Goal: Task Accomplishment & Management: Manage account settings

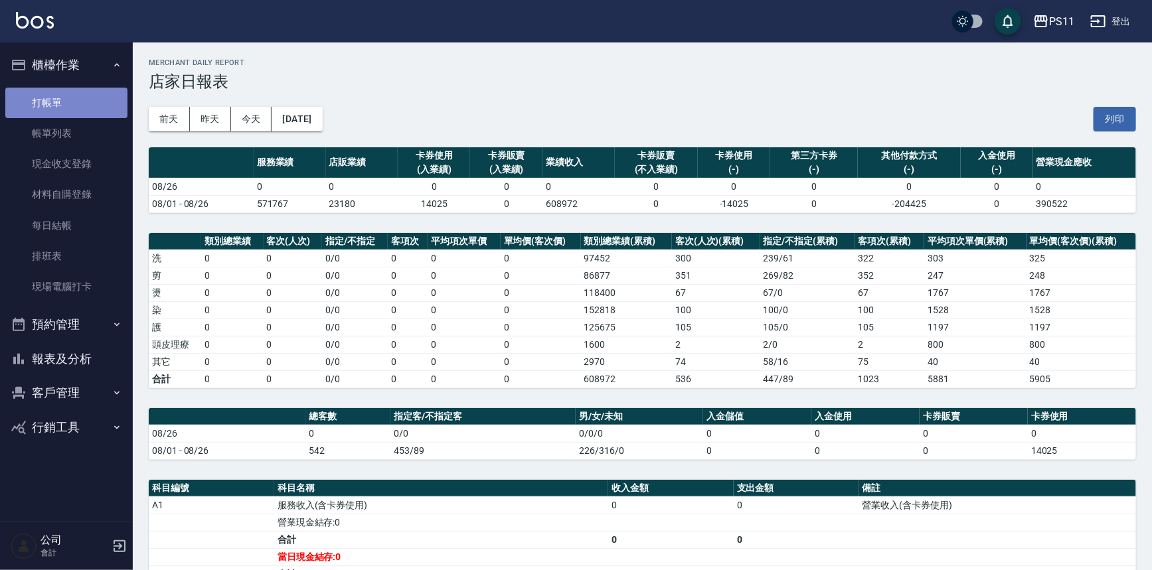
click at [52, 97] on link "打帳單" at bounding box center [66, 103] width 122 height 31
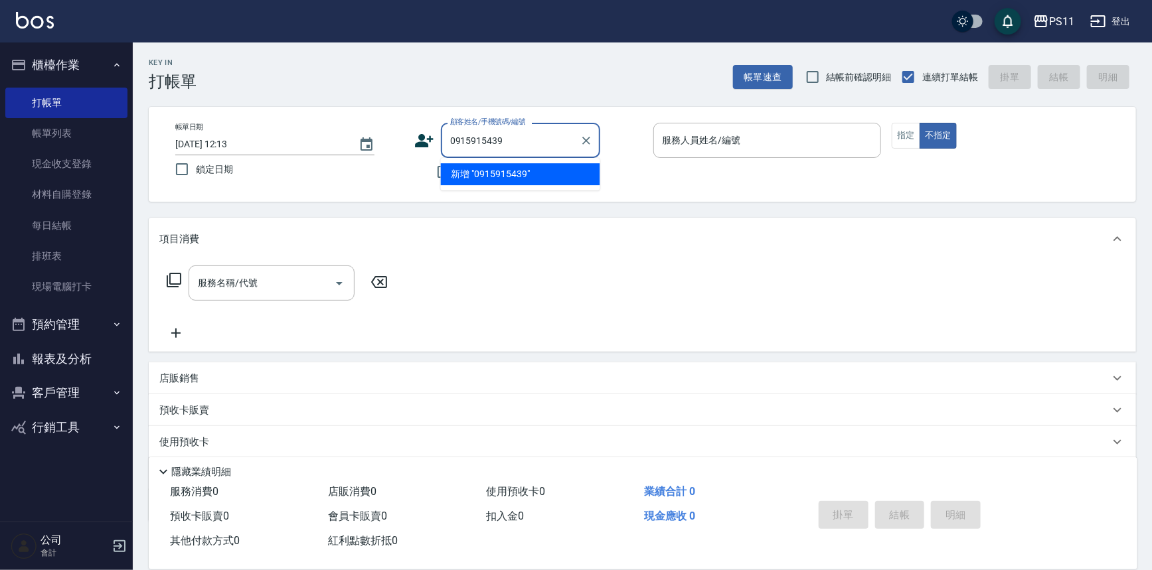
drag, startPoint x: 529, startPoint y: 139, endPoint x: 265, endPoint y: 140, distance: 263.6
click at [265, 140] on div "帳單日期 [DATE] 12:13 鎖定日期 顧客姓名/手機號碼/編號 0915915439 顧客姓名/手機號碼/編號 不留客資 服務人員姓名/編號 服務人員…" at bounding box center [642, 154] width 955 height 63
drag, startPoint x: 511, startPoint y: 178, endPoint x: 564, endPoint y: 159, distance: 56.5
click at [510, 177] on li "[PERSON_NAME]/0963222931/0598" at bounding box center [520, 174] width 159 height 22
type input "[PERSON_NAME]/0963222931/0598"
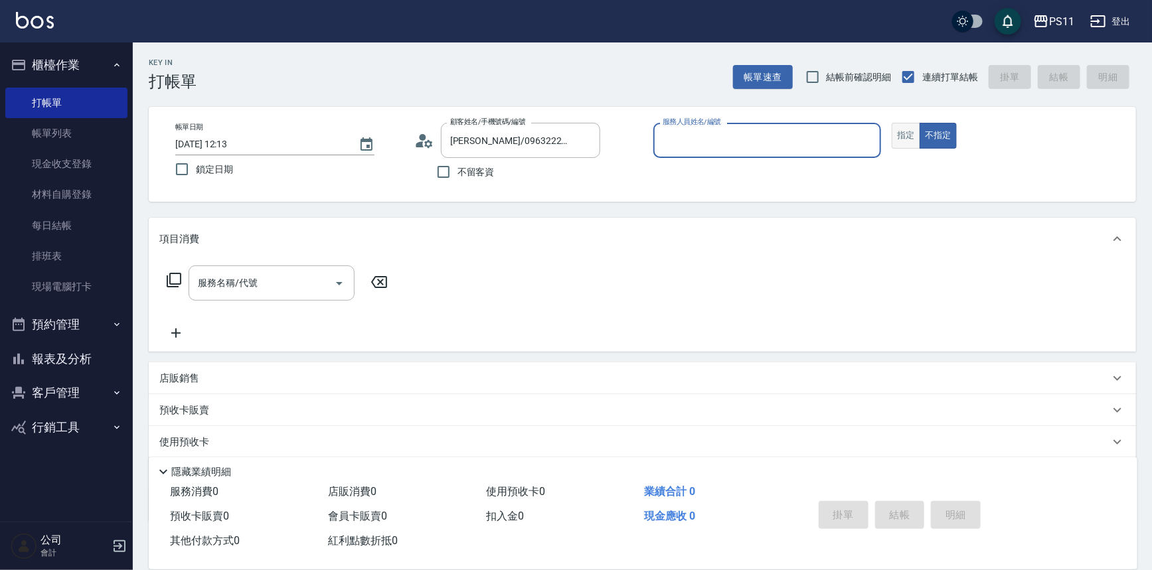
drag, startPoint x: 900, startPoint y: 144, endPoint x: 891, endPoint y: 144, distance: 9.3
click at [900, 145] on button "指定" at bounding box center [906, 136] width 29 height 26
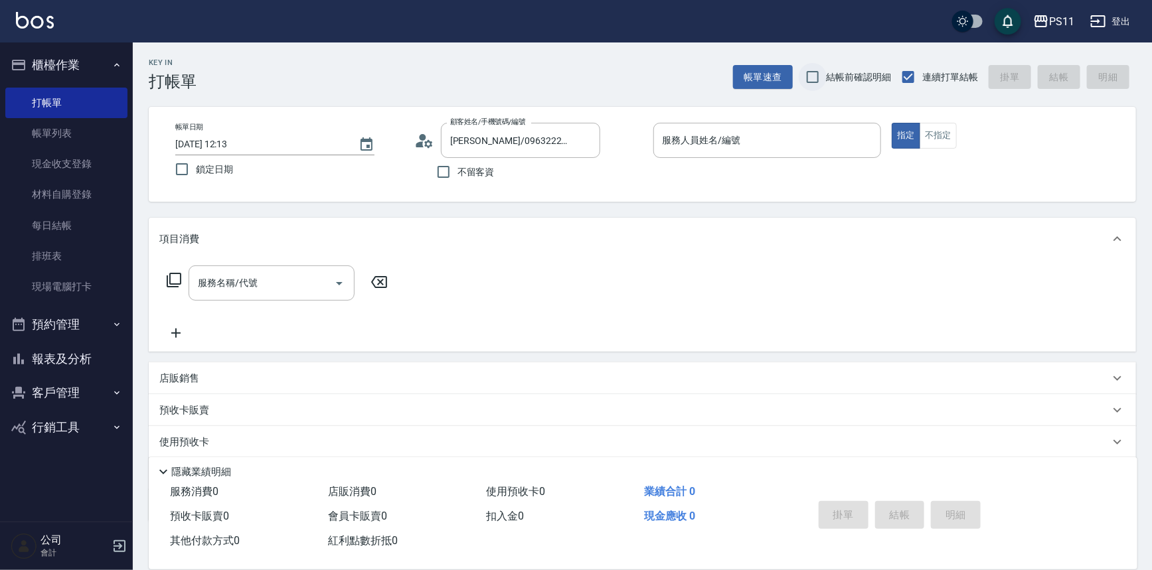
click at [801, 89] on input "結帳前確認明細" at bounding box center [813, 77] width 28 height 28
click at [803, 117] on div "帳單日期 [DATE] 12:13 鎖定日期 顧客姓名/手機號碼/編號 [PERSON_NAME]/0963222931/0598 顧客姓名/手機號碼/編號 …" at bounding box center [642, 154] width 987 height 95
click at [810, 137] on input "服務人員姓名/編號" at bounding box center [767, 140] width 216 height 23
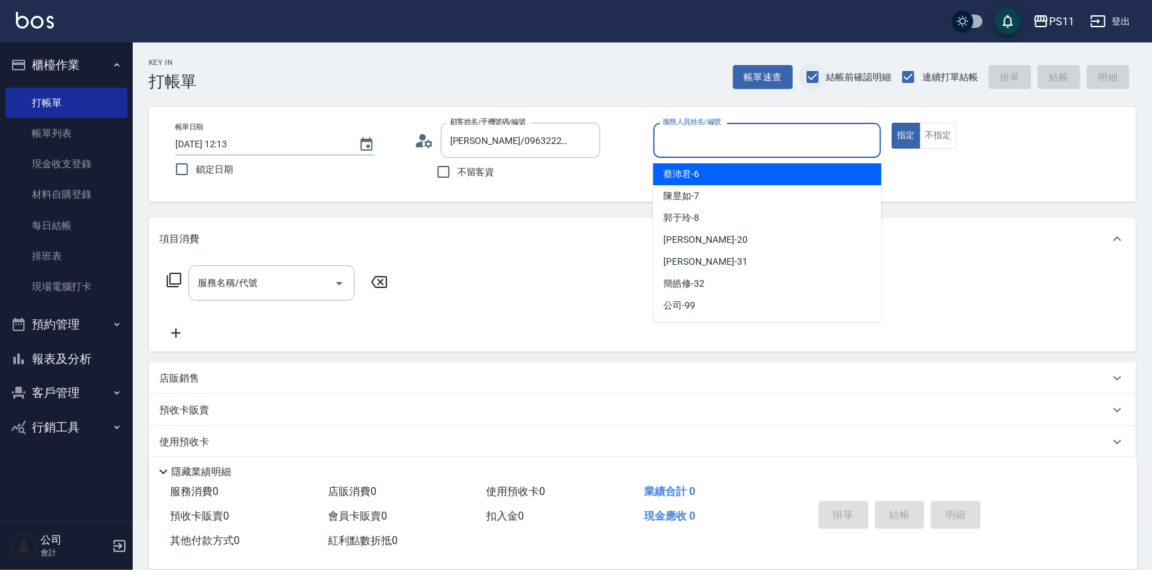
click at [815, 75] on input "結帳前確認明細" at bounding box center [813, 77] width 28 height 28
checkbox input "false"
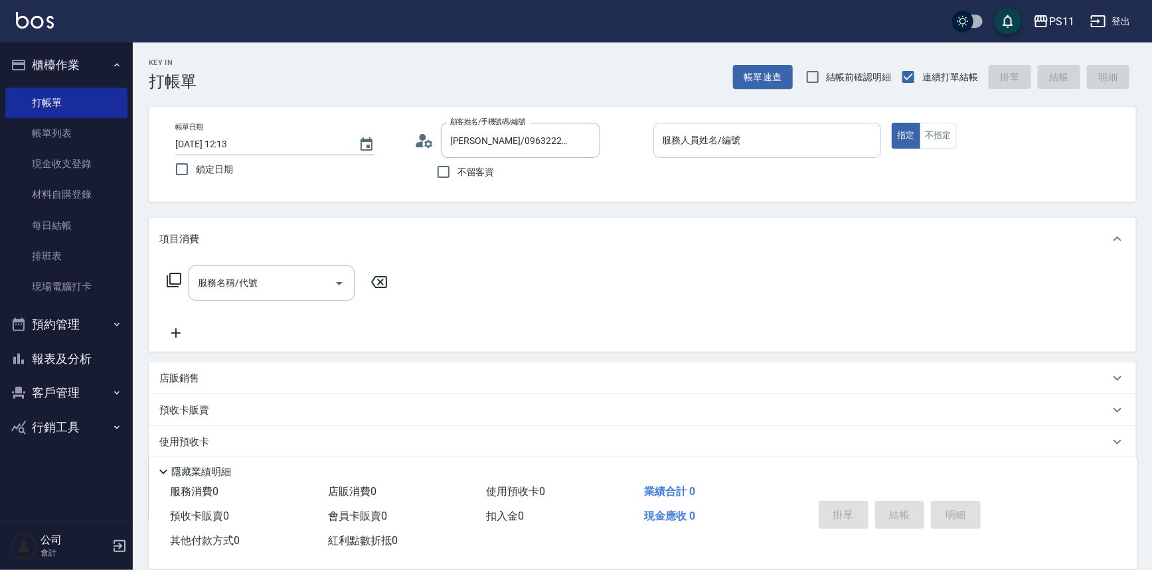
click at [790, 155] on div "服務人員姓名/編號" at bounding box center [767, 140] width 228 height 35
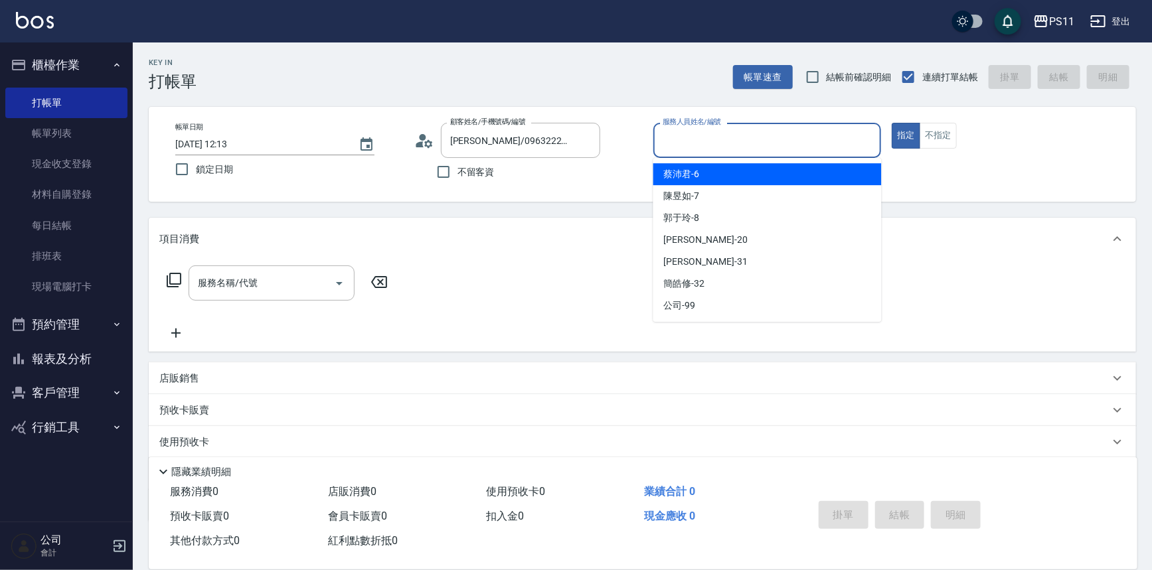
click at [730, 175] on div "[PERSON_NAME]6" at bounding box center [767, 174] width 228 height 22
type input "[PERSON_NAME]6"
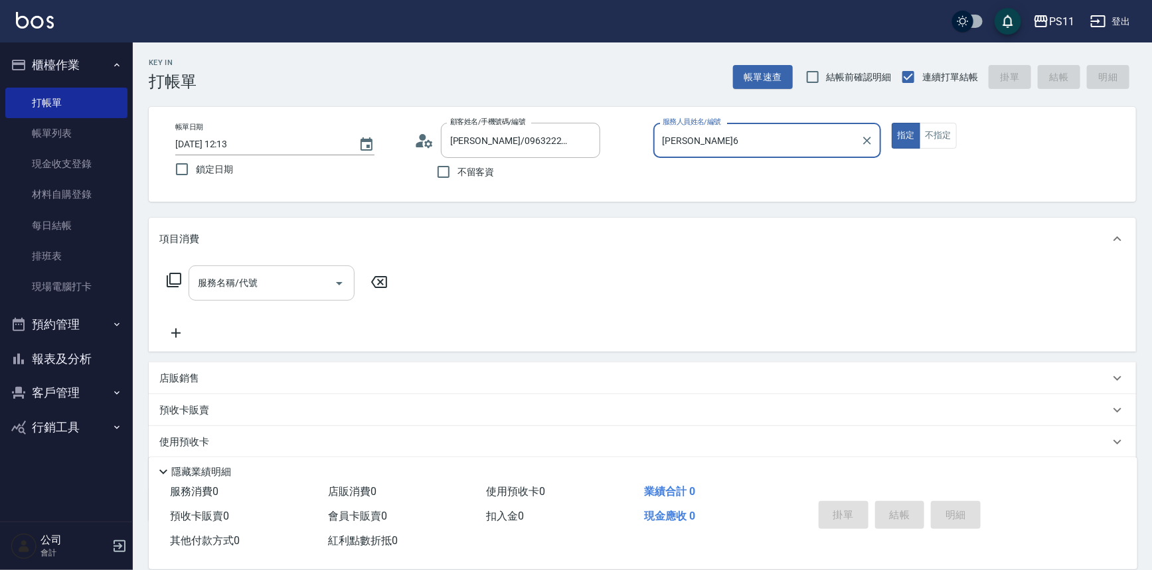
click at [239, 285] on div "服務名稱/代號 服務名稱/代號" at bounding box center [272, 283] width 166 height 35
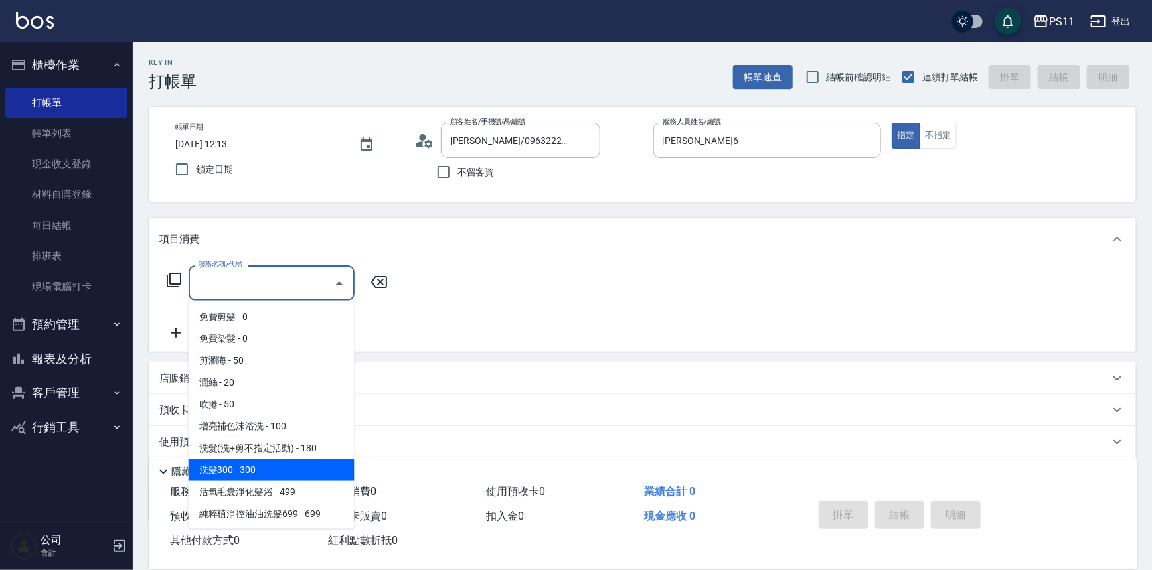
scroll to position [120, 0]
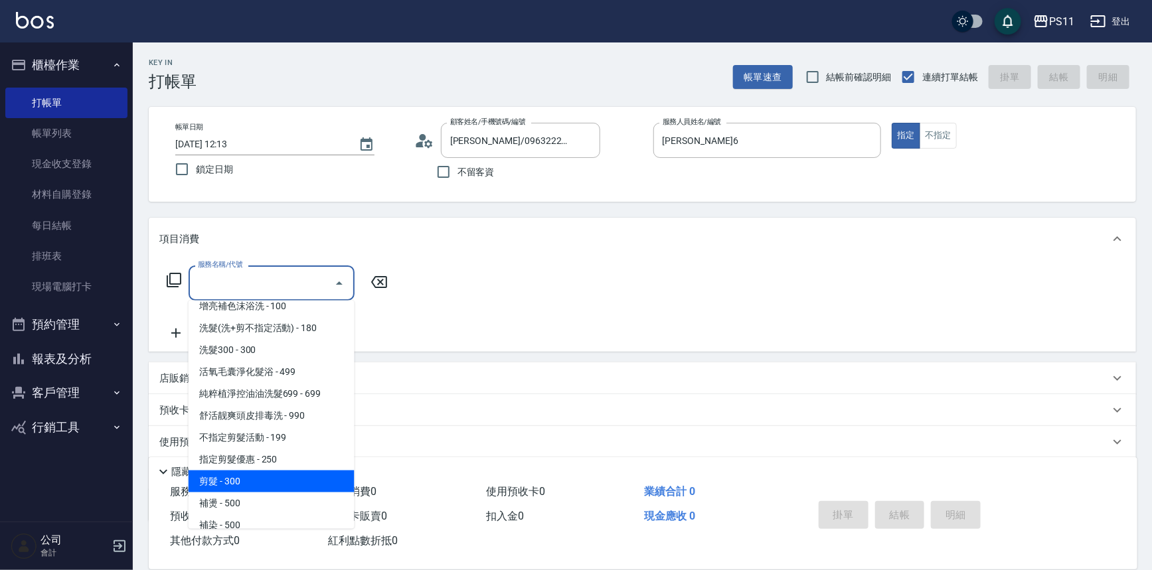
click at [244, 478] on span "剪髮 - 300" at bounding box center [272, 482] width 166 height 22
type input "剪髮(2300)"
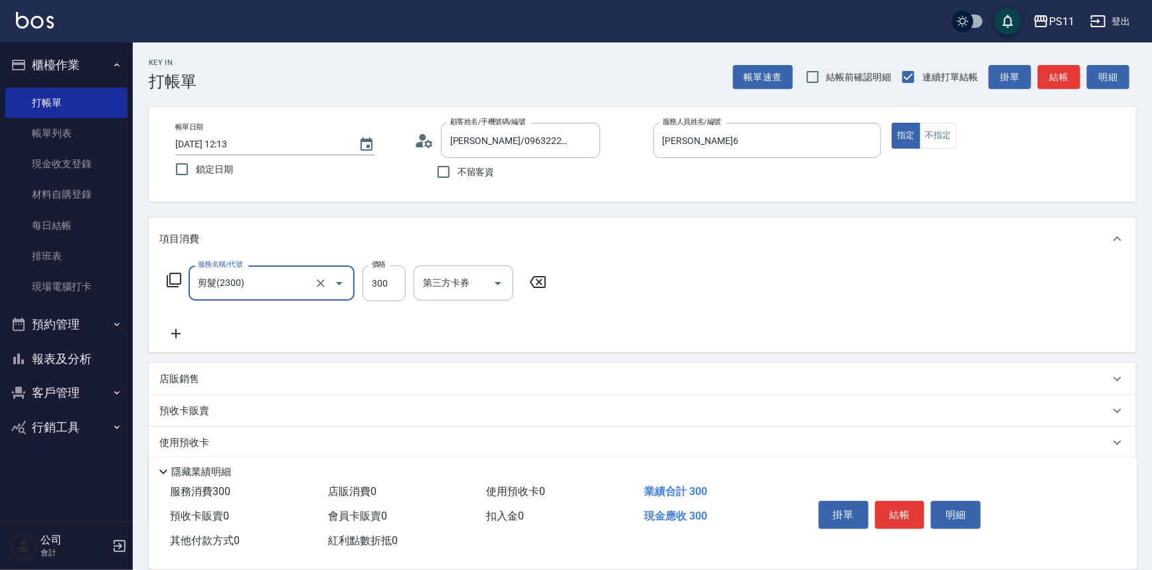
click at [658, 291] on div "服務名稱/代號 剪髮(2300) 服務名稱/代號 價格 300 價格 第三方卡券 第三方卡券" at bounding box center [642, 306] width 987 height 92
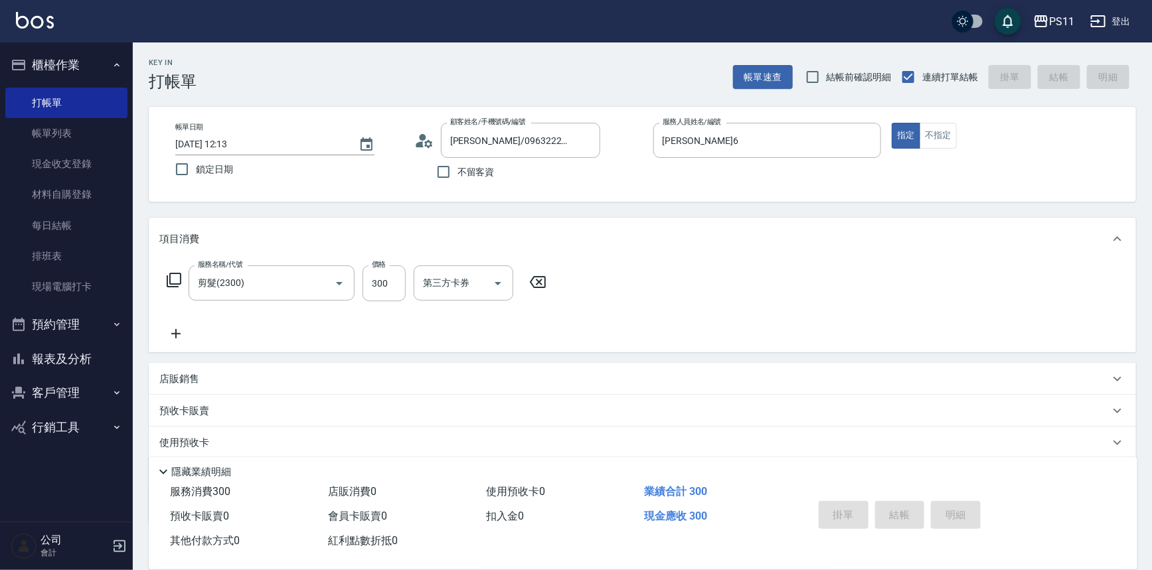
type input "[DATE] 12:14"
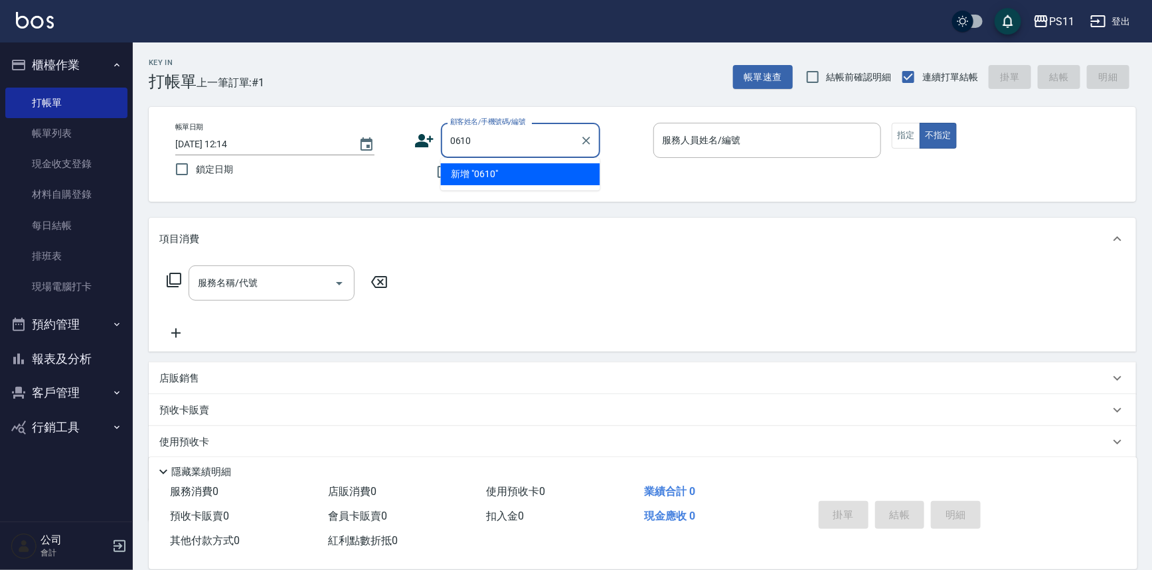
type input "0610"
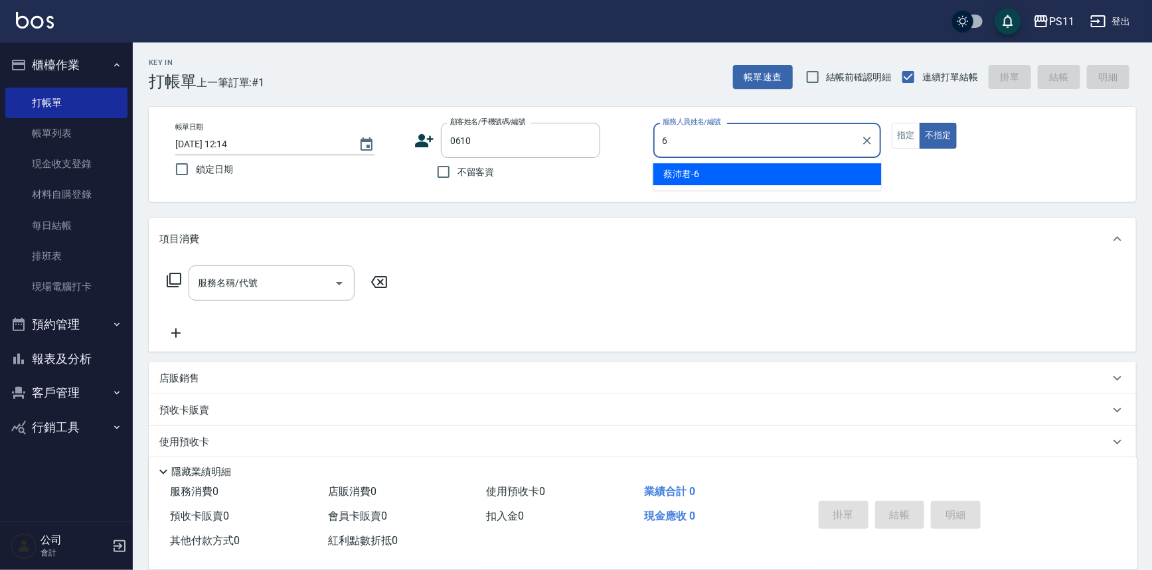
type input "[PERSON_NAME]6"
type button "false"
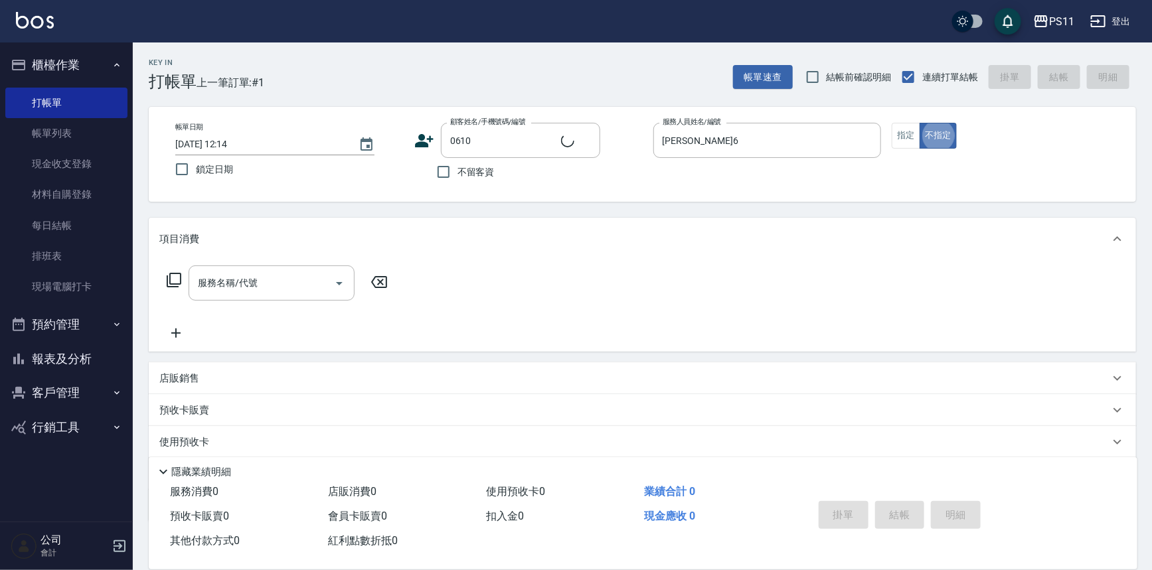
type input "[PERSON_NAME]/0928227845/0610"
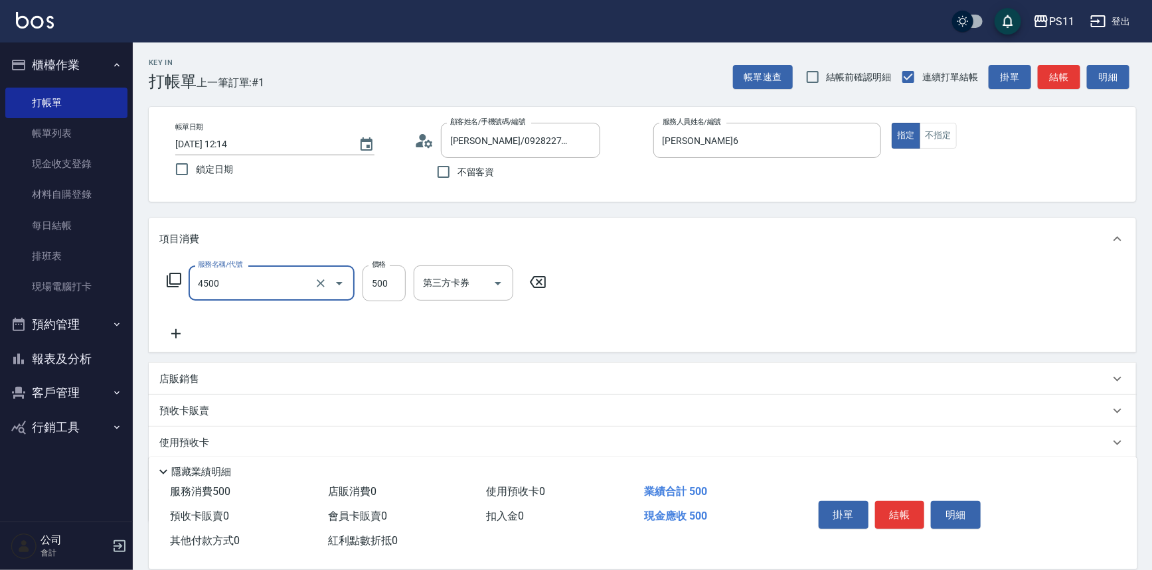
type input "補染(4500)"
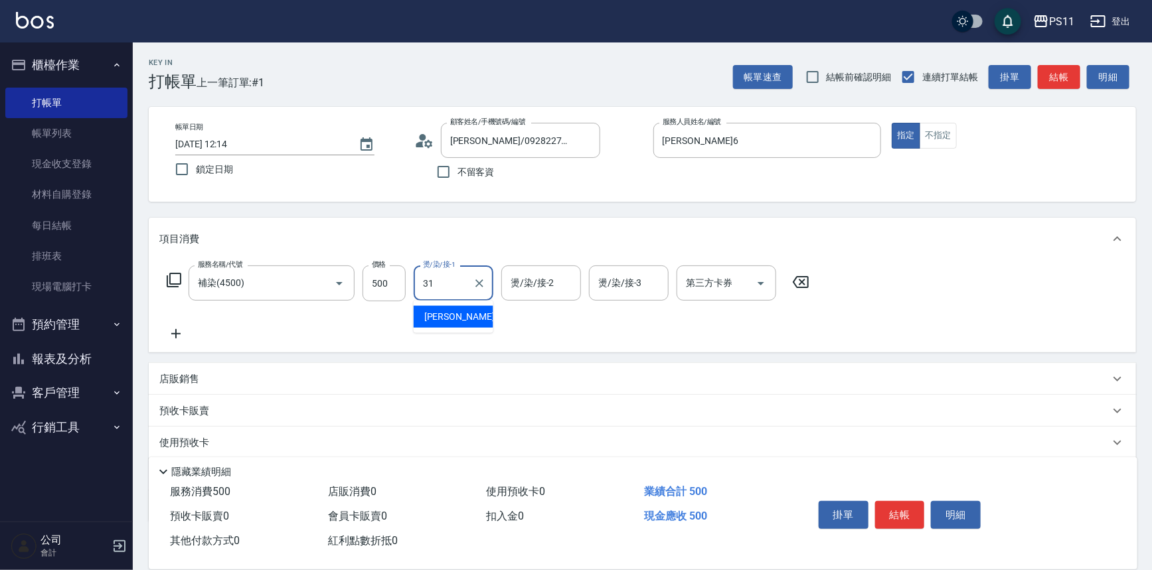
type input "[PERSON_NAME]-31"
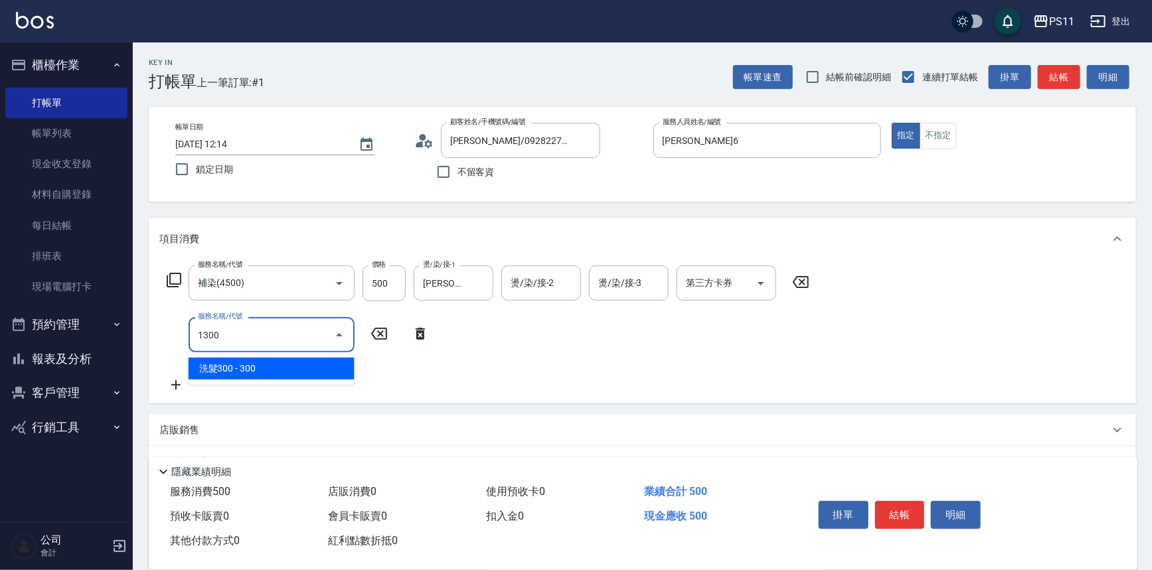
type input "洗髮300(1300)"
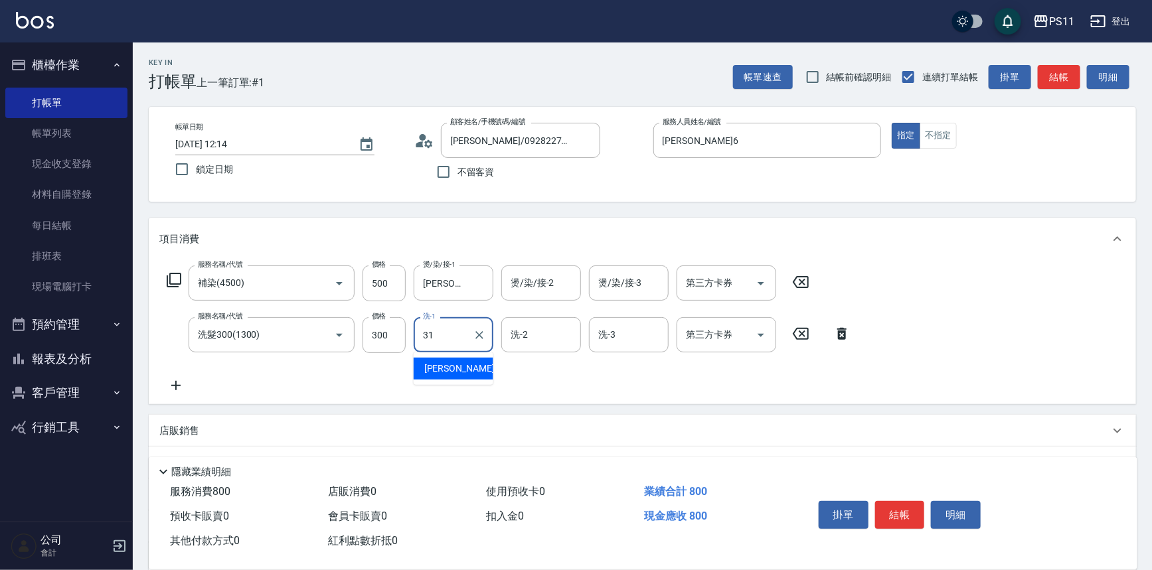
type input "[PERSON_NAME]-31"
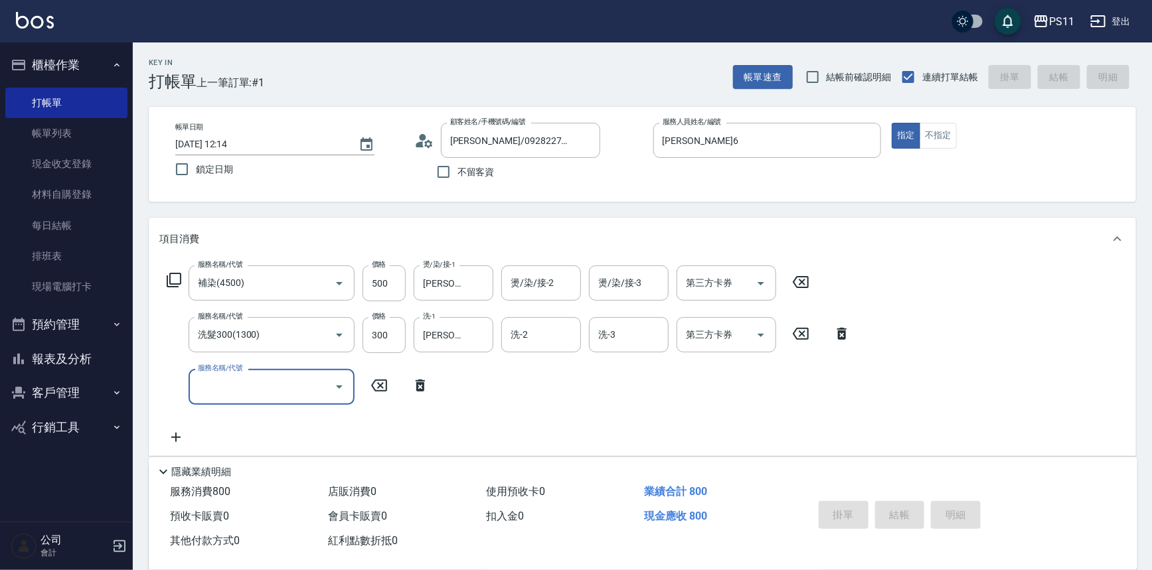
type input "[DATE] 12:43"
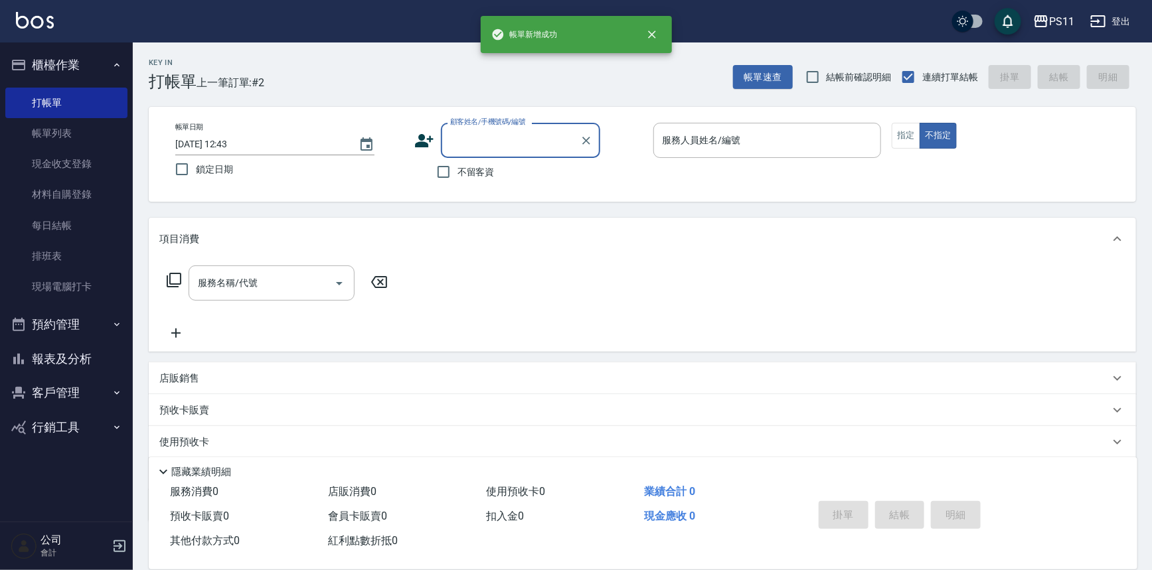
click at [76, 345] on button "報表及分析" at bounding box center [66, 359] width 122 height 35
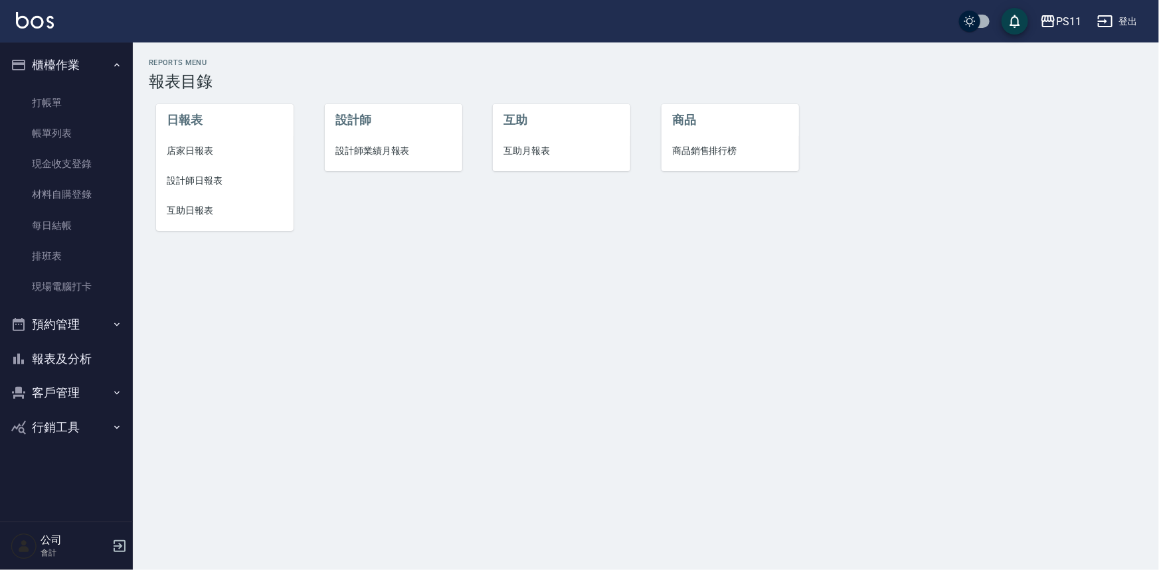
click at [212, 181] on span "設計師日報表" at bounding box center [225, 181] width 116 height 14
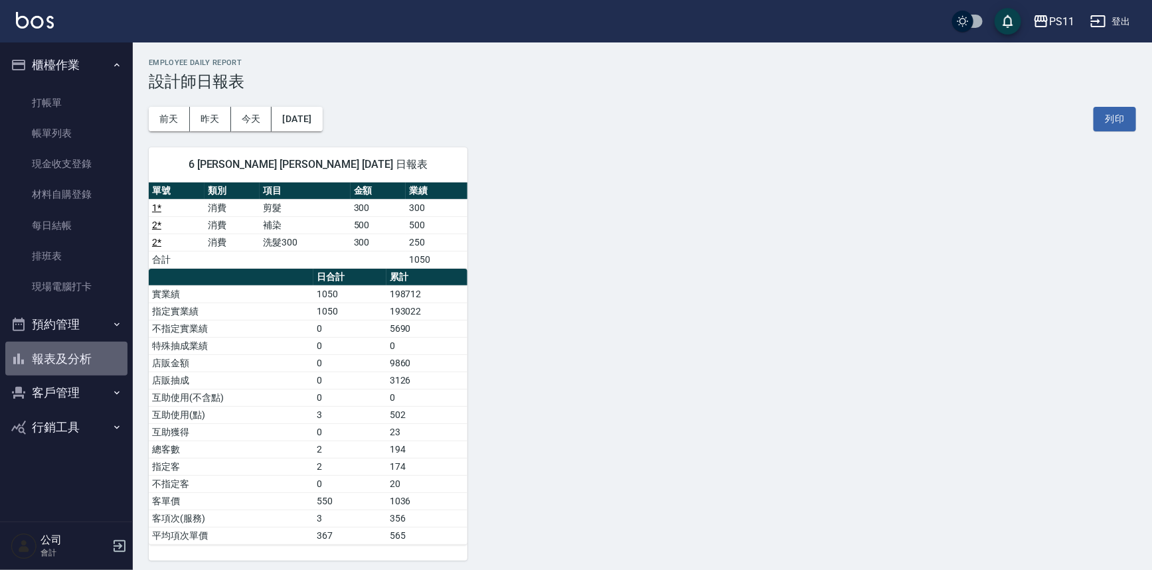
click at [58, 349] on button "報表及分析" at bounding box center [66, 359] width 122 height 35
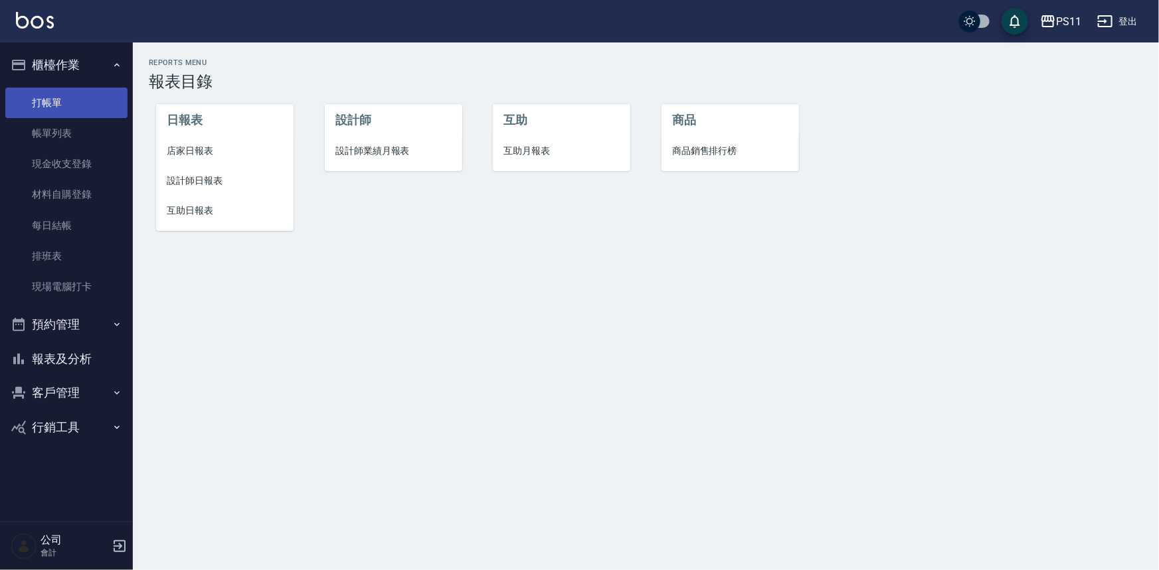
click at [92, 109] on link "打帳單" at bounding box center [66, 103] width 122 height 31
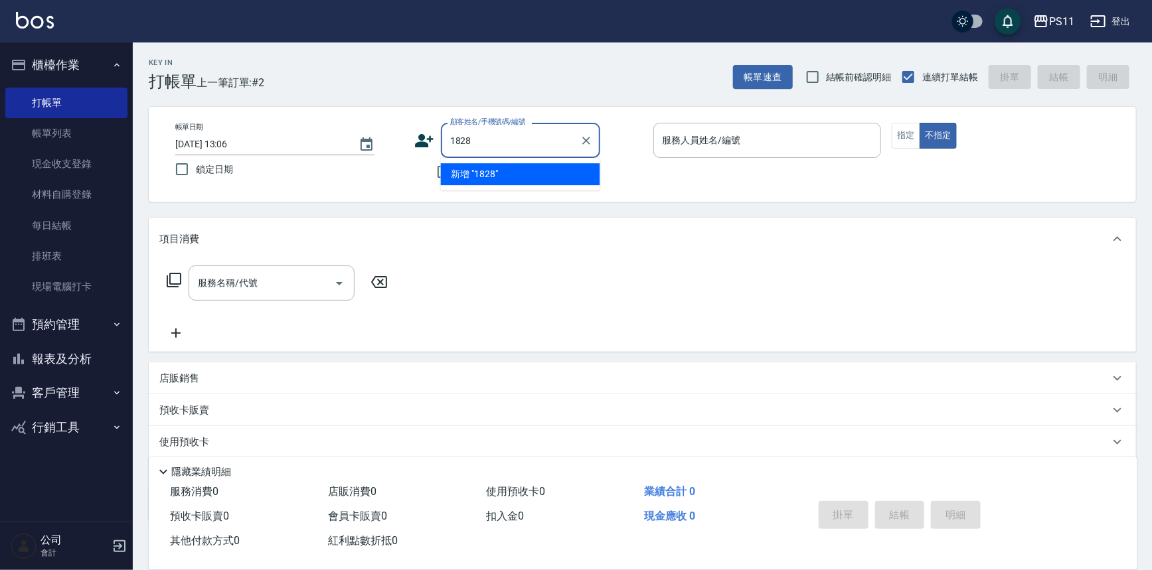
type input "1828"
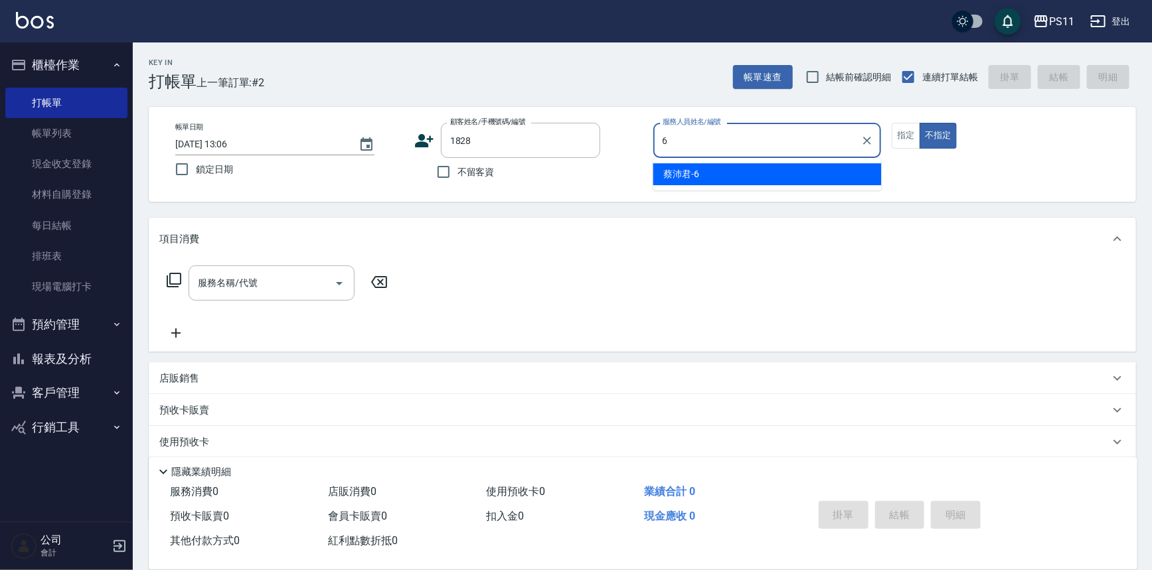
type input "[PERSON_NAME]6"
type button "false"
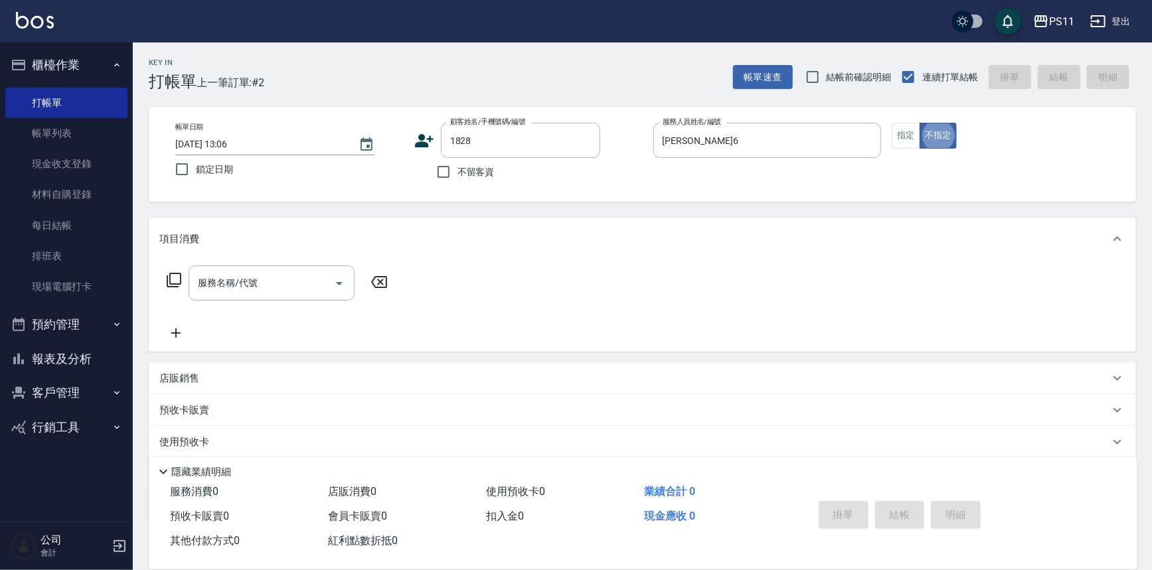
type input "[PERSON_NAME]/0910232283/1828"
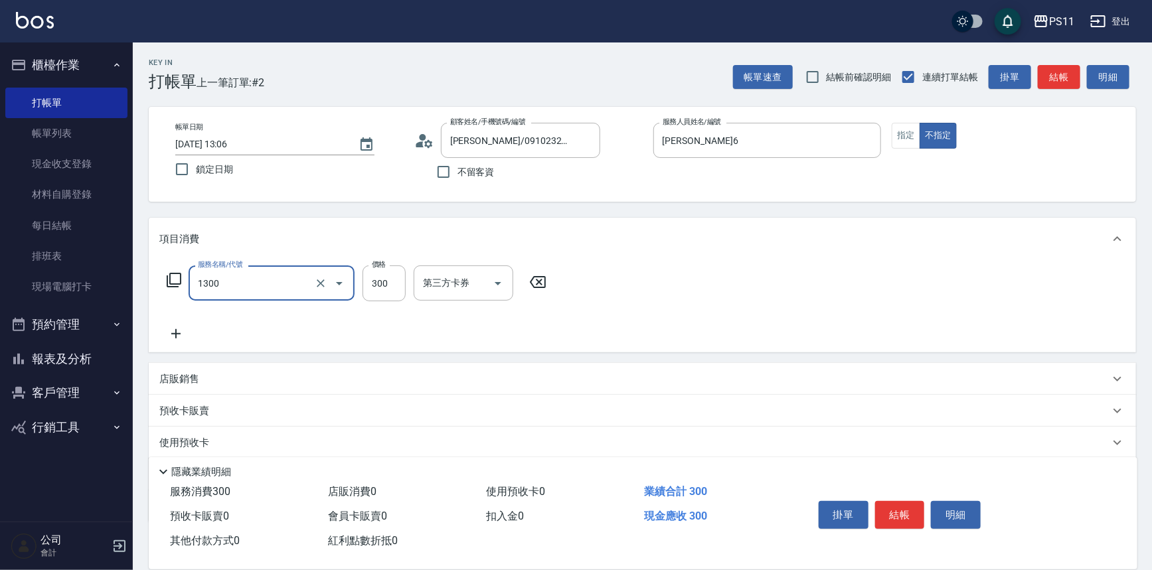
type input "洗髮300(1300)"
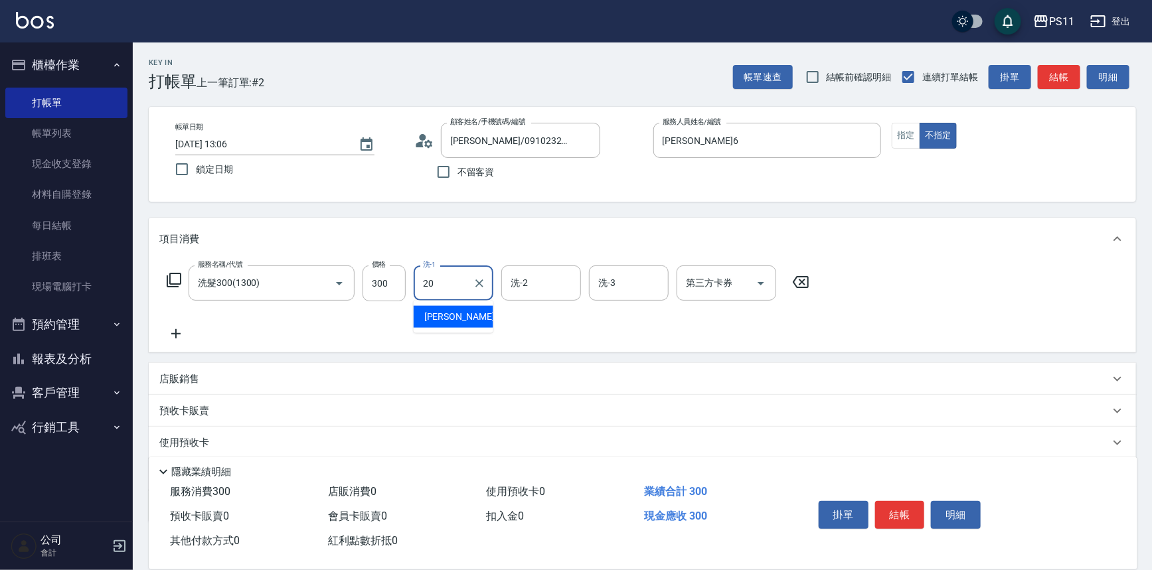
type input "[PERSON_NAME]-20"
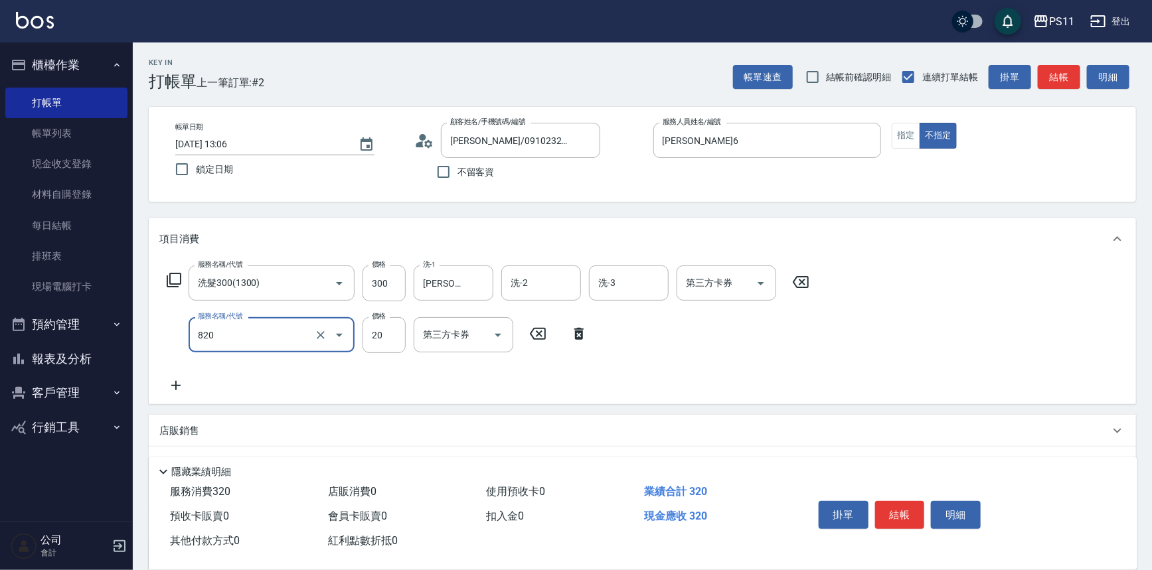
type input "潤絲(820)"
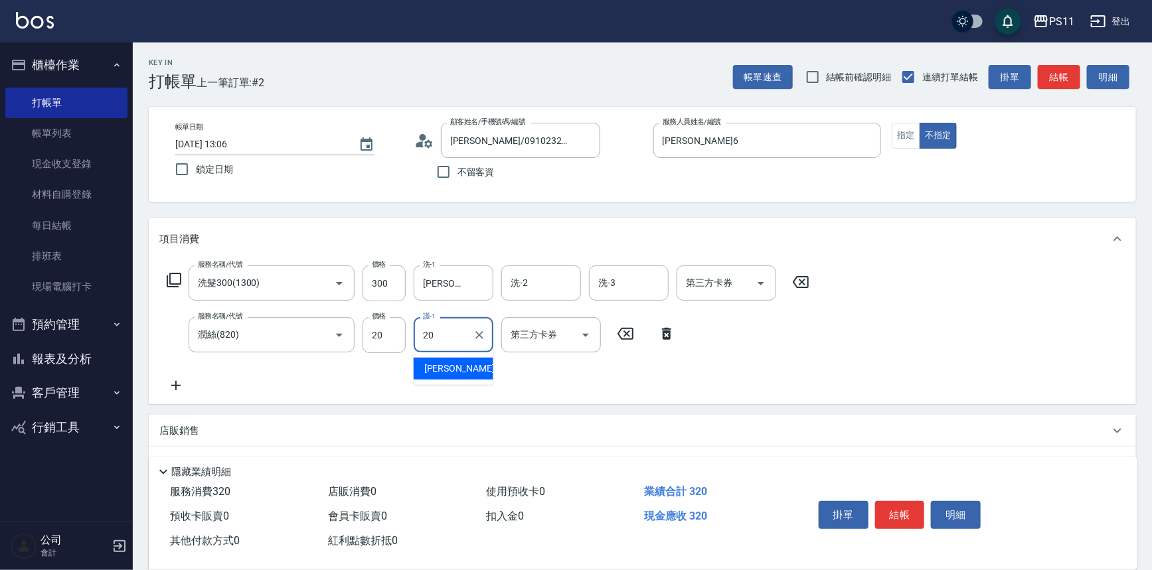
type input "[PERSON_NAME]-20"
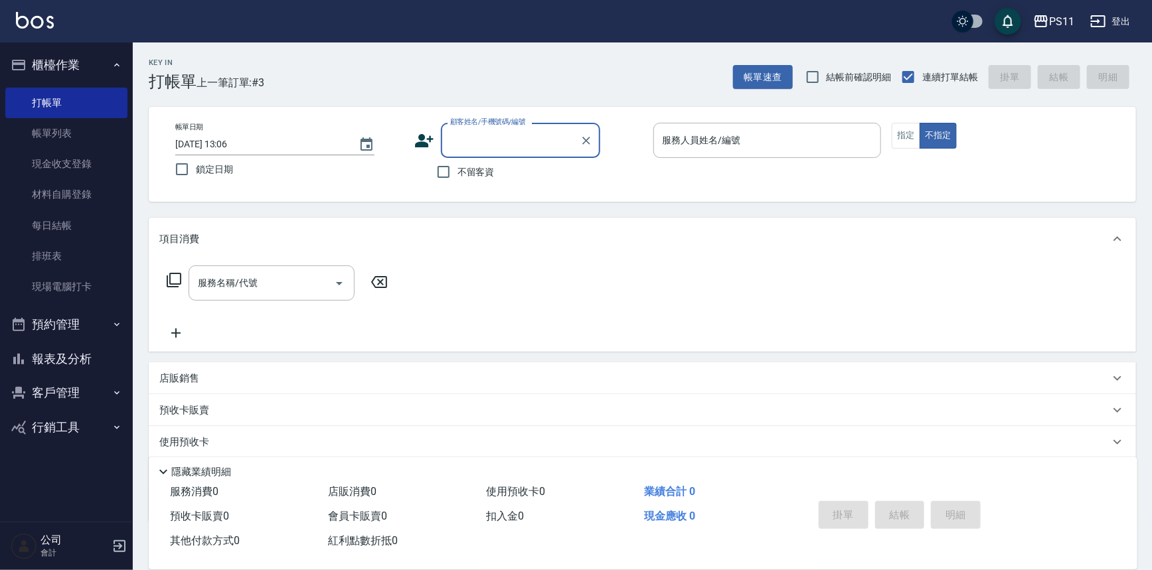
click at [81, 354] on button "報表及分析" at bounding box center [66, 359] width 122 height 35
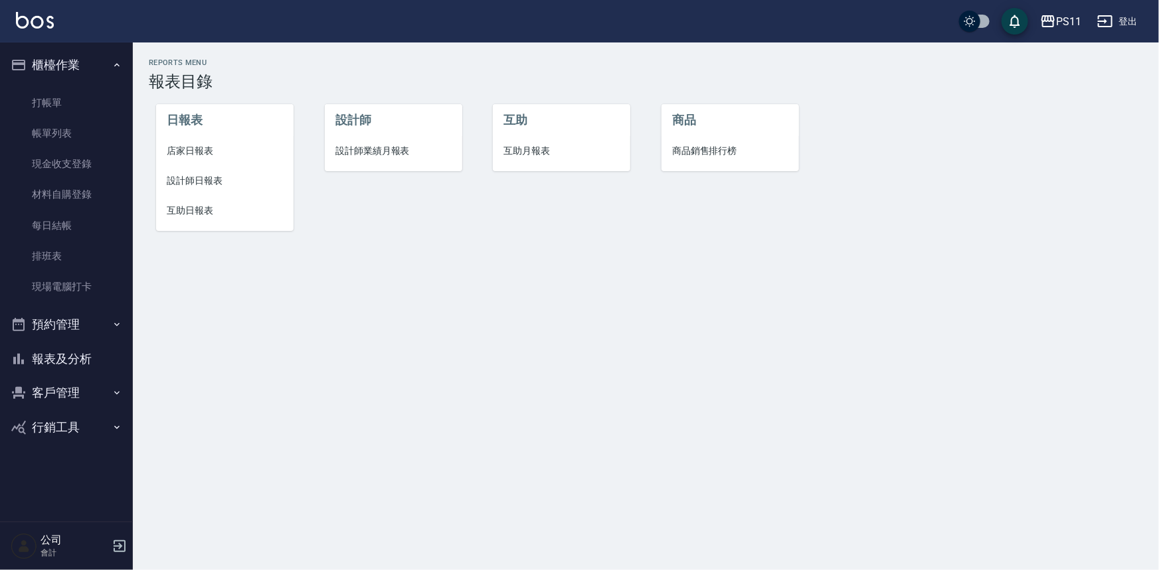
click at [223, 181] on span "設計師日報表" at bounding box center [225, 181] width 116 height 14
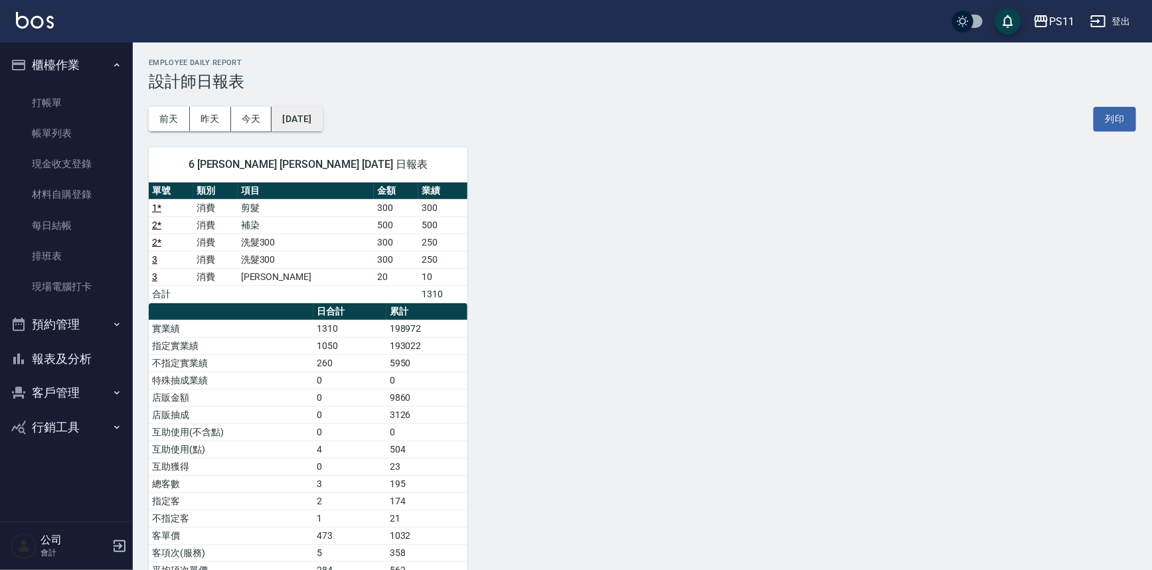
click at [322, 108] on button "[DATE]" at bounding box center [297, 119] width 50 height 25
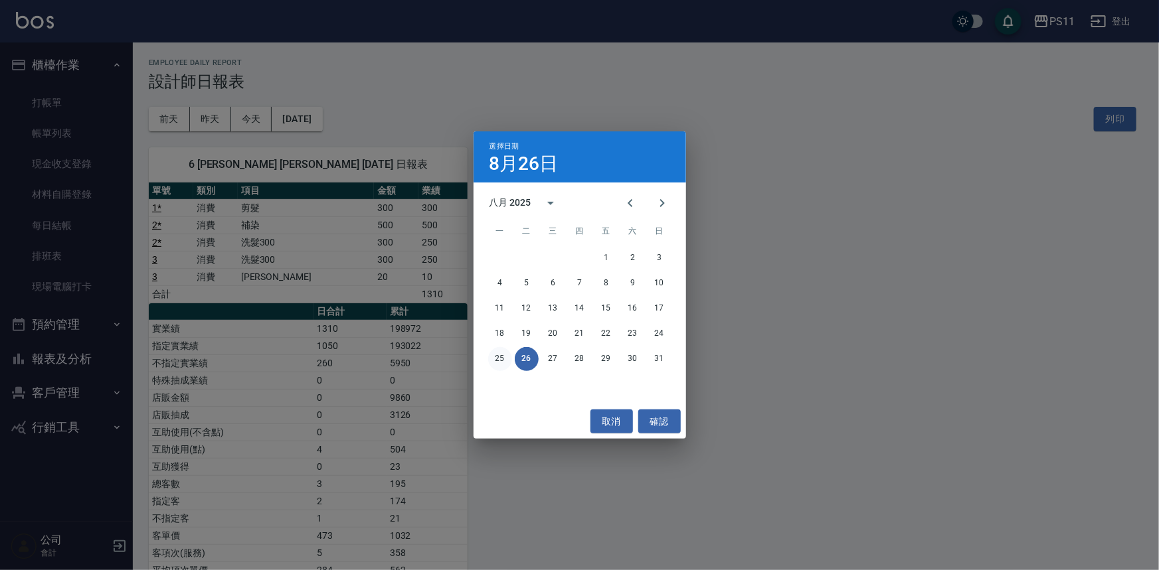
click at [500, 355] on button "25" at bounding box center [500, 359] width 24 height 24
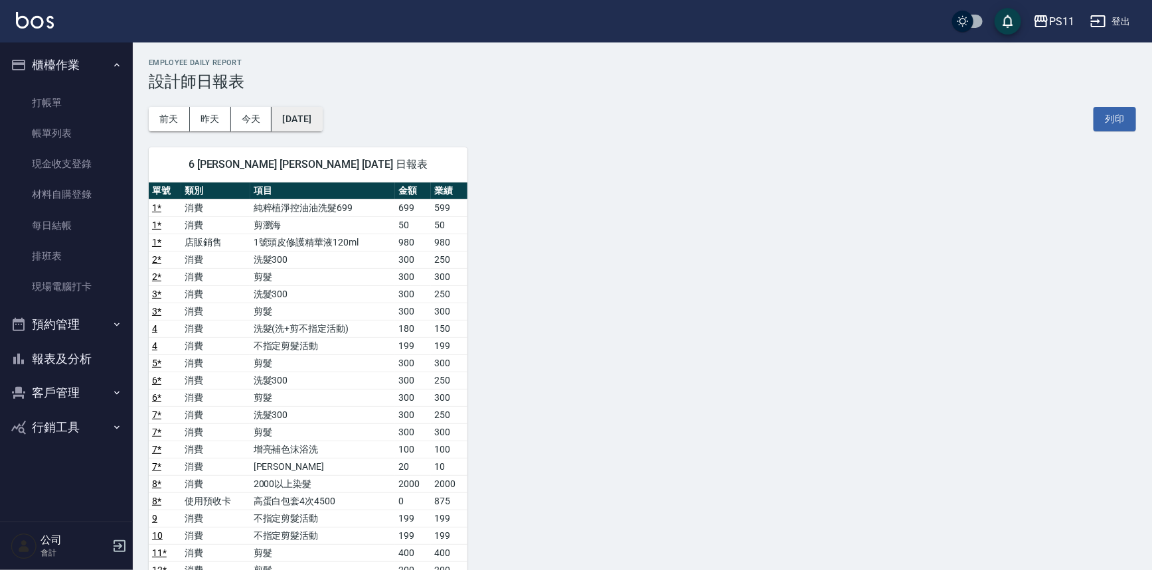
click at [317, 122] on button "[DATE]" at bounding box center [297, 119] width 50 height 25
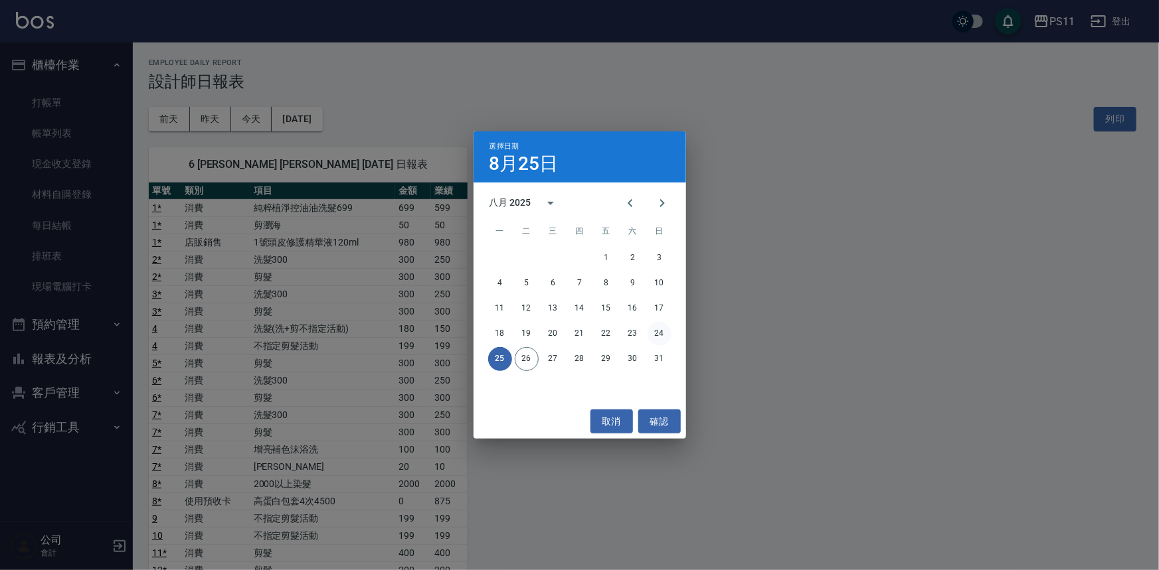
click at [669, 338] on button "24" at bounding box center [659, 334] width 24 height 24
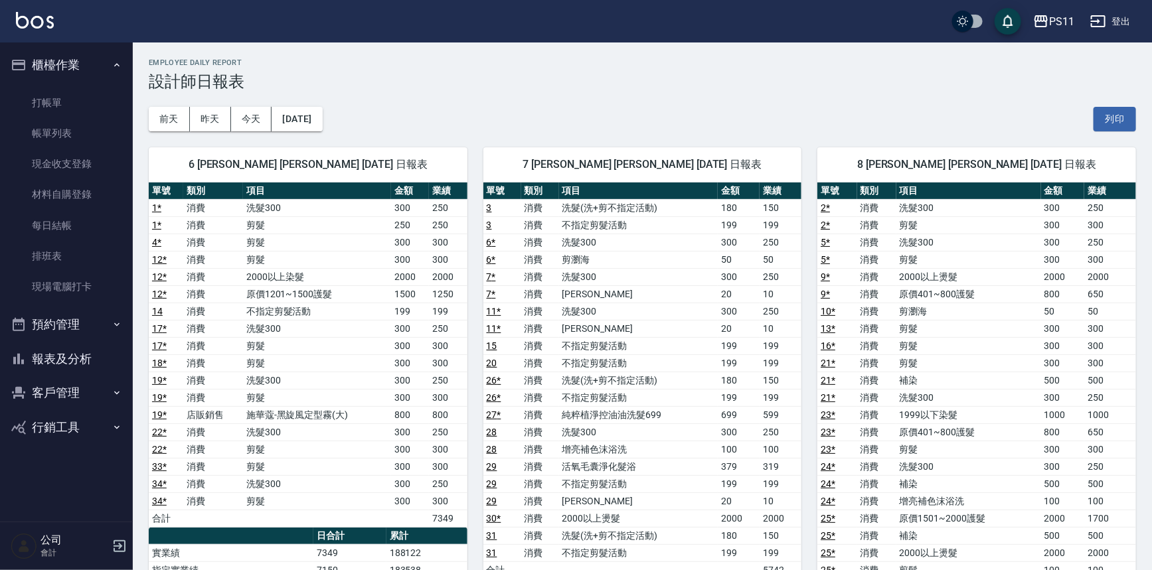
click at [817, 427] on div "8 [PERSON_NAME] [PERSON_NAME] [DATE] 日報表 單號 類別 項目 金額 業績 2 * 消費 洗髮300 300 250 2 …" at bounding box center [968, 535] width 335 height 809
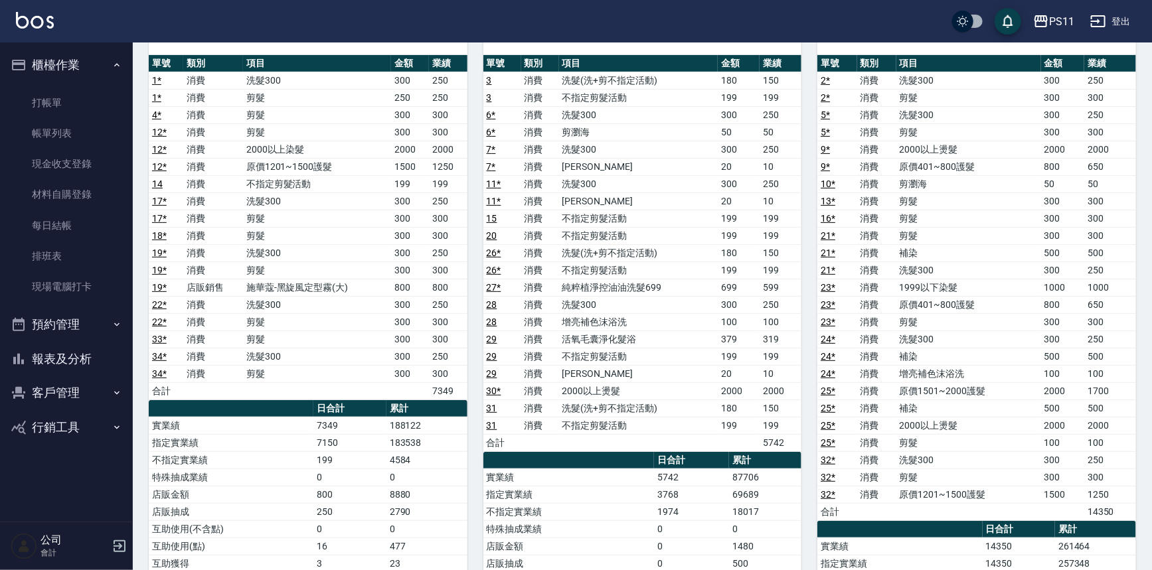
scroll to position [241, 0]
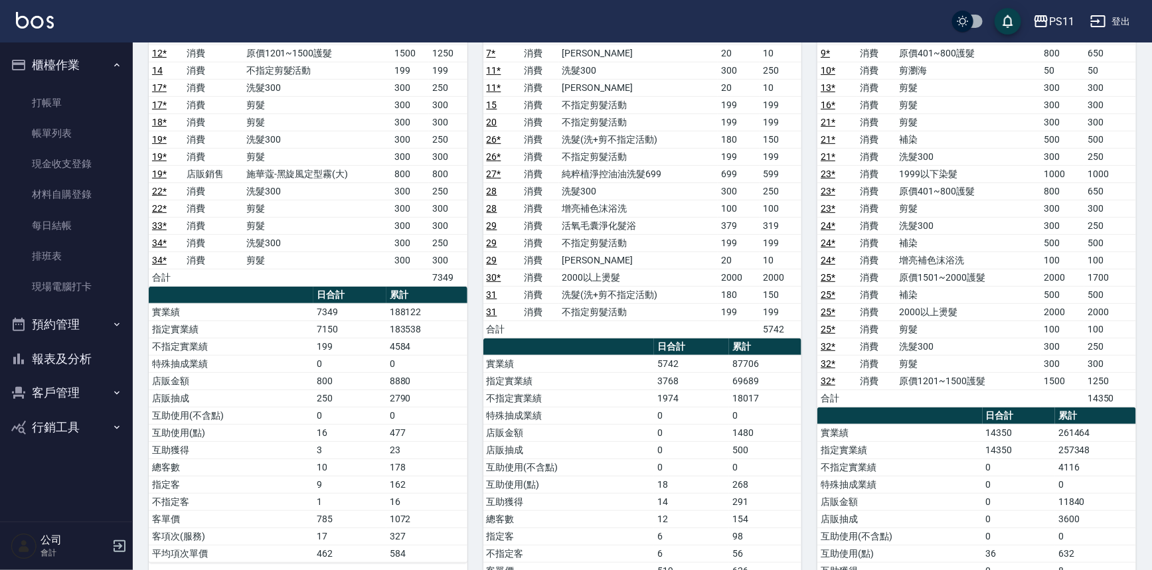
click at [1127, 518] on td "3600" at bounding box center [1095, 519] width 81 height 17
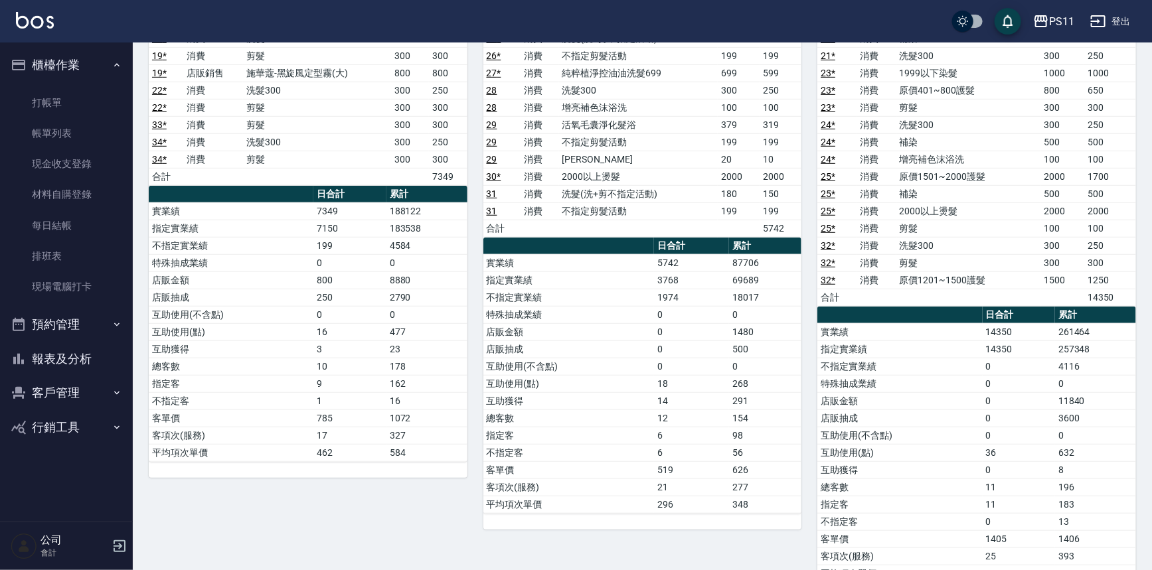
scroll to position [382, 0]
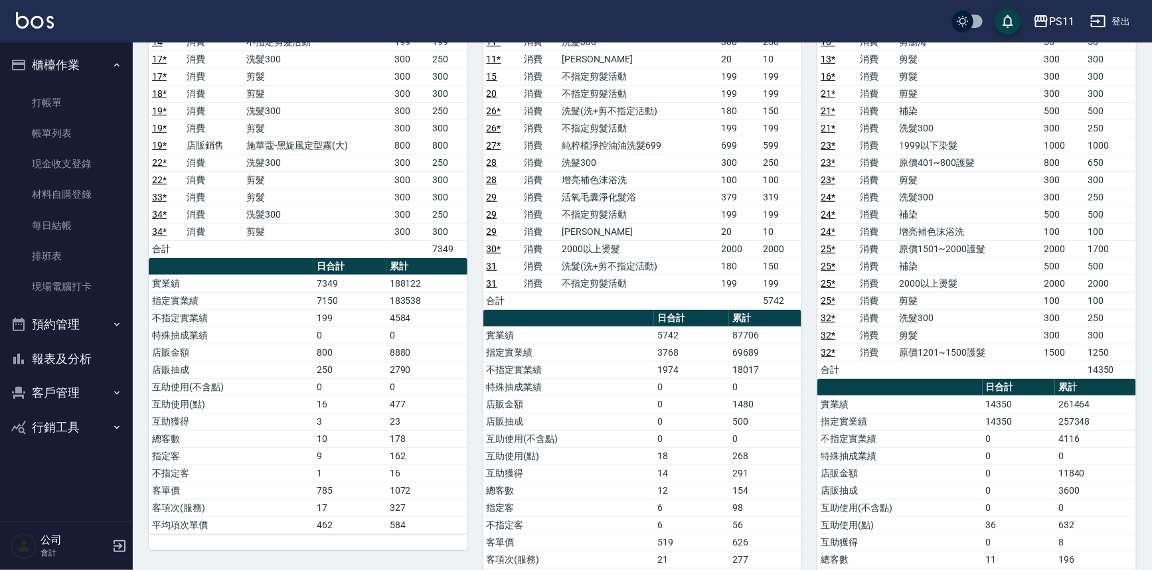
drag, startPoint x: 1073, startPoint y: 488, endPoint x: 1070, endPoint y: 418, distance: 69.8
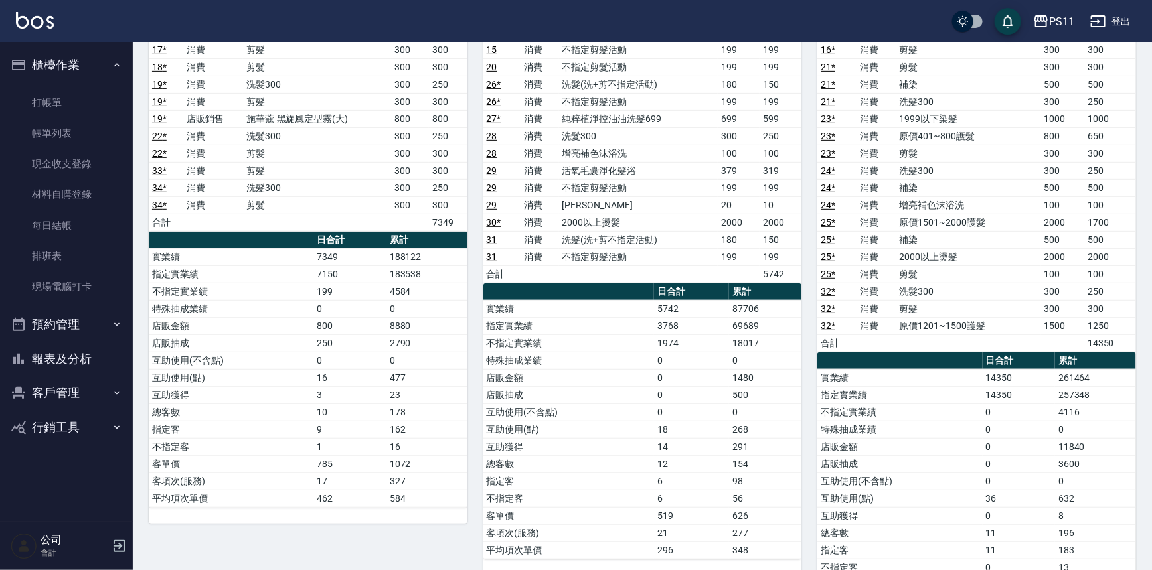
click at [1076, 469] on td "3600" at bounding box center [1095, 463] width 81 height 17
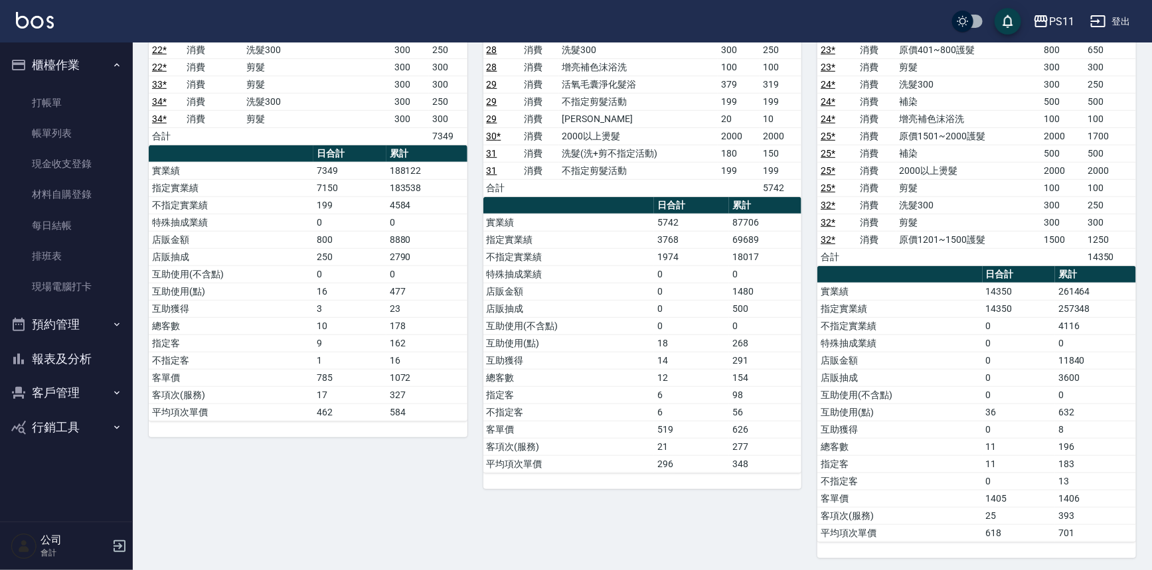
click at [671, 538] on div "7 [PERSON_NAME] [PERSON_NAME] [DATE] 日報表 單號 類別 項目 金額 業績 3 消費 洗髮(洗+剪不指定活動) 180 1…" at bounding box center [634, 153] width 335 height 809
click at [88, 359] on button "報表及分析" at bounding box center [66, 359] width 122 height 35
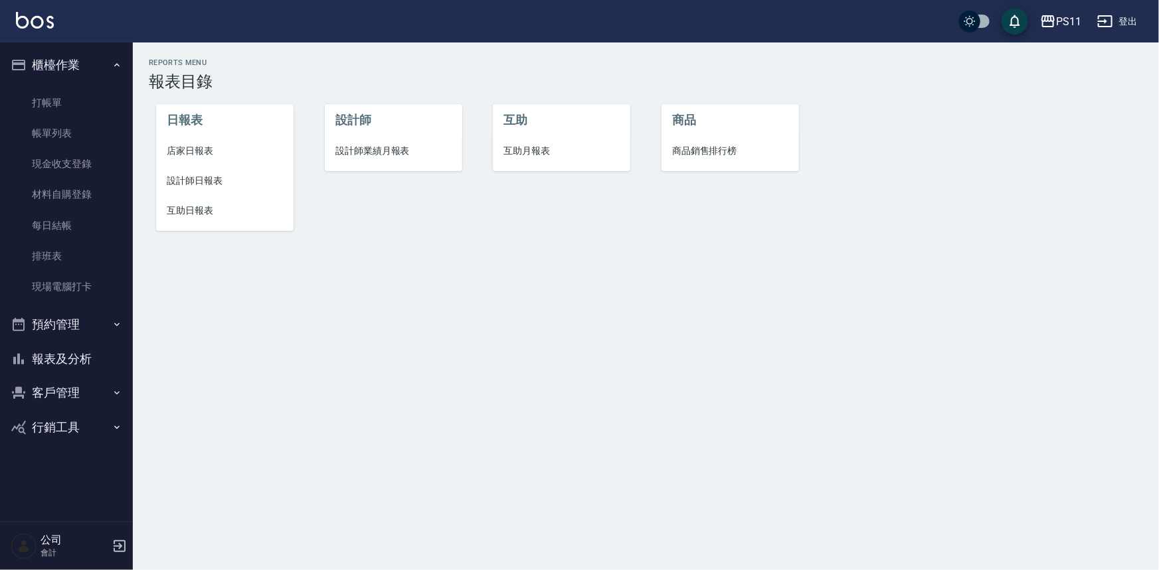
click at [195, 207] on span "互助日報表" at bounding box center [225, 211] width 116 height 14
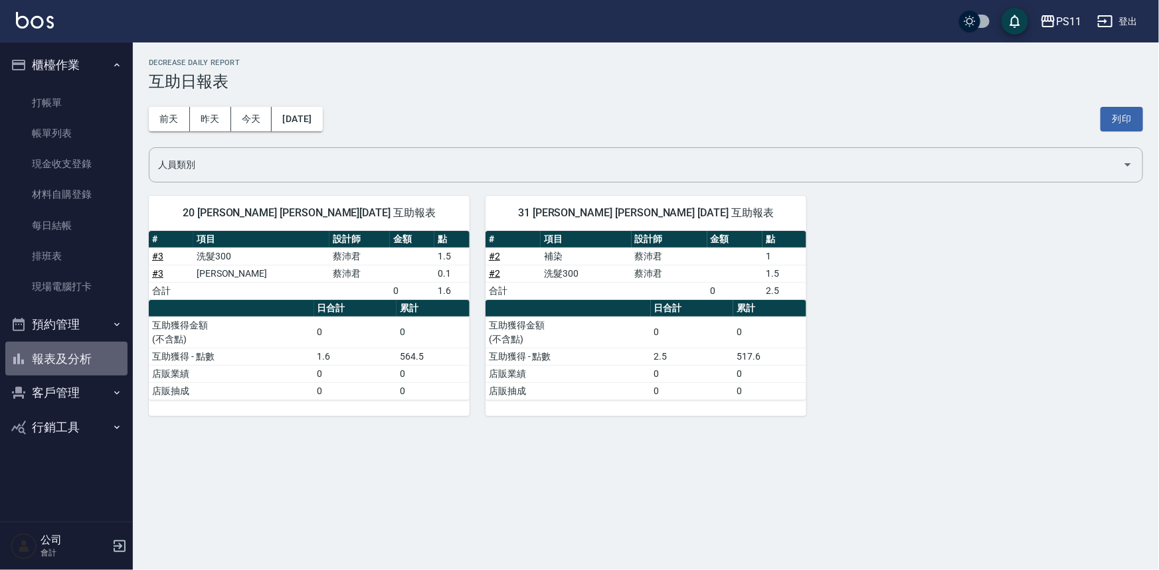
click at [100, 352] on button "報表及分析" at bounding box center [66, 359] width 122 height 35
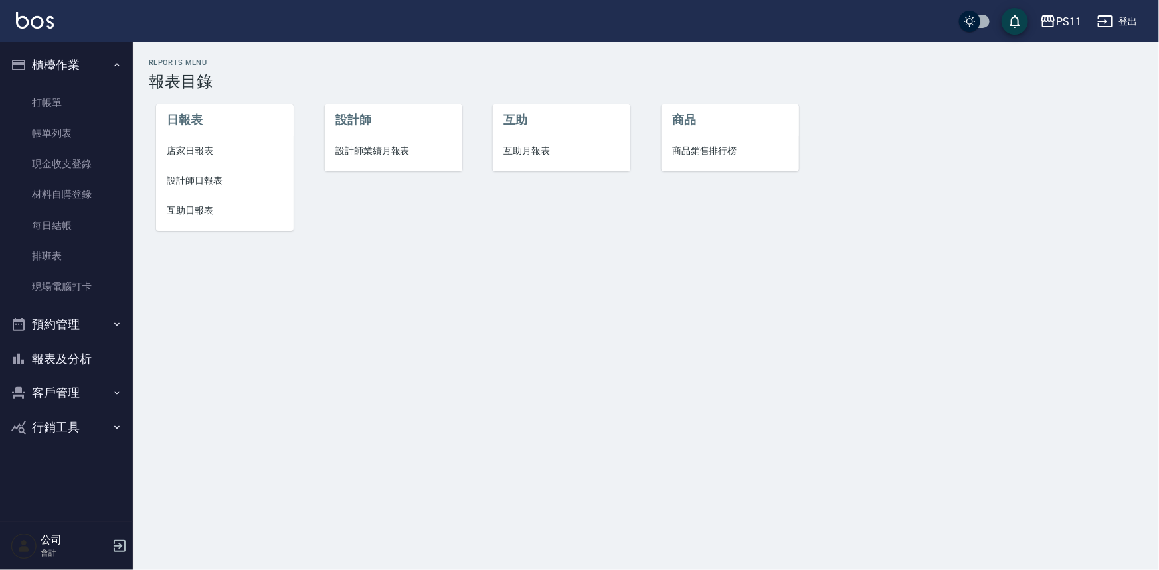
click at [371, 150] on span "設計師業績月報表" at bounding box center [393, 151] width 116 height 14
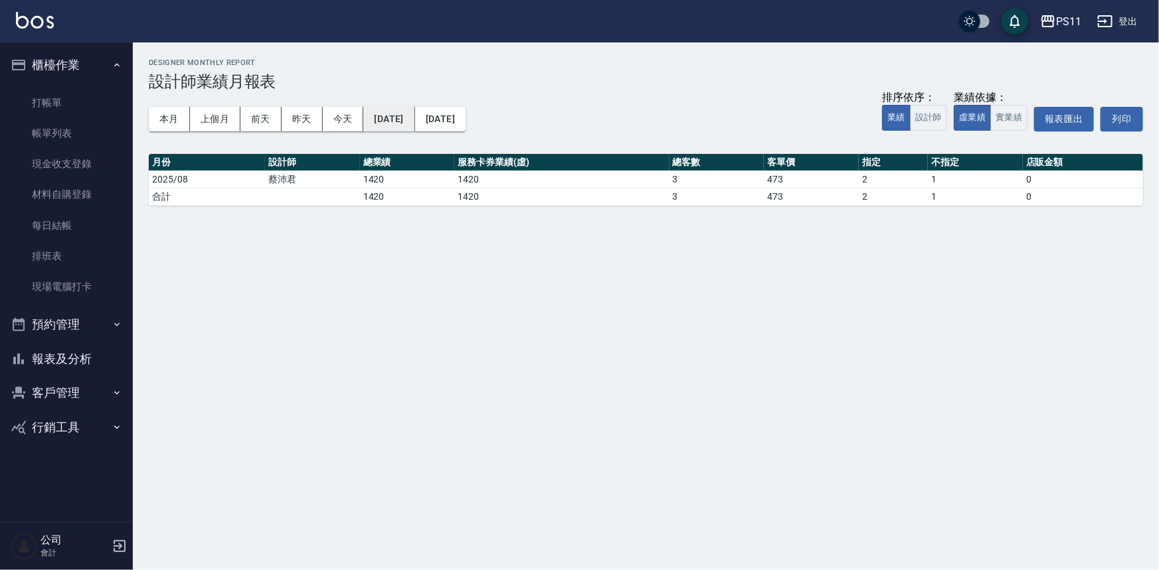
click at [394, 113] on button "[DATE]" at bounding box center [388, 119] width 51 height 25
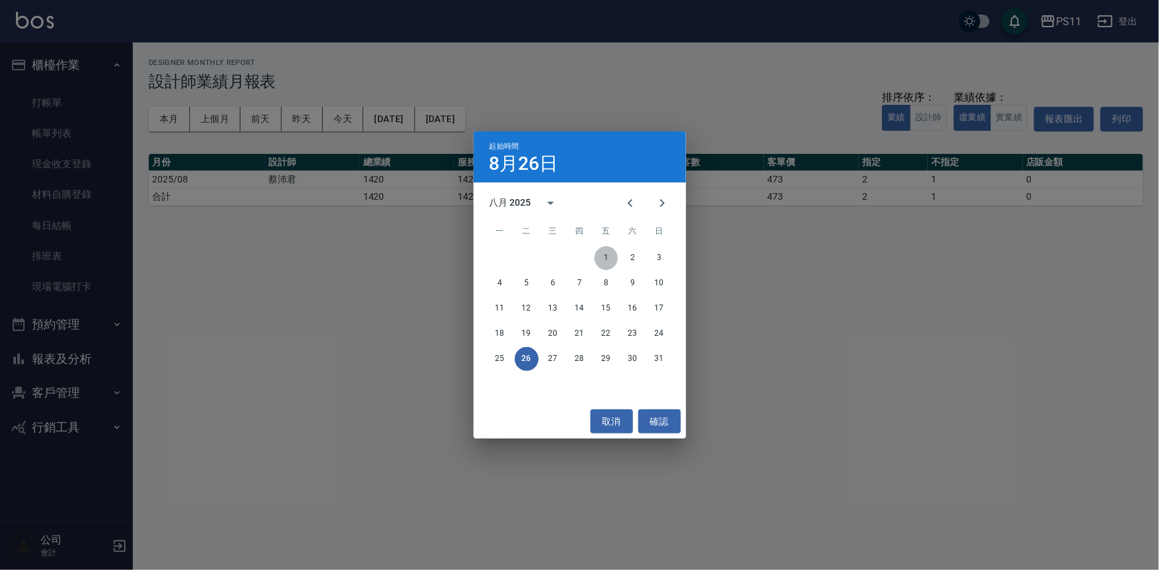
click at [606, 258] on button "1" at bounding box center [606, 258] width 24 height 24
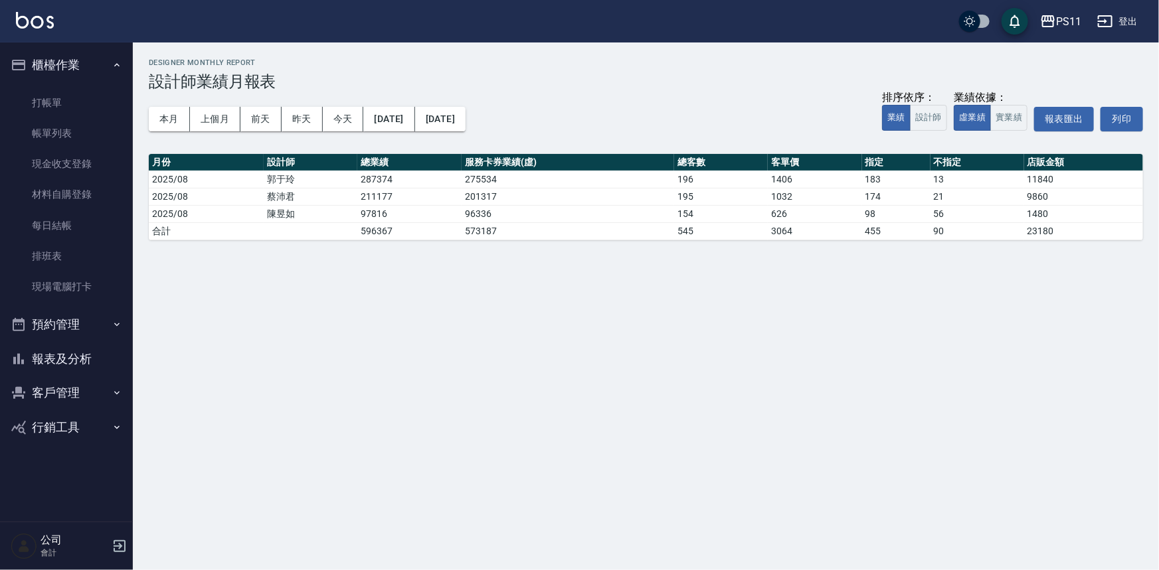
click at [700, 367] on div "PS11 [DATE] - [DATE] 設計師業績月報表 列印時間： [DATE][PHONE_NUMBER]:35 Designer Monthly Re…" at bounding box center [579, 285] width 1159 height 570
click at [701, 367] on div "PS11 [DATE] - [DATE] 設計師業績月報表 列印時間： [DATE][PHONE_NUMBER]:35 Designer Monthly Re…" at bounding box center [579, 285] width 1159 height 570
click at [92, 351] on button "報表及分析" at bounding box center [66, 359] width 122 height 35
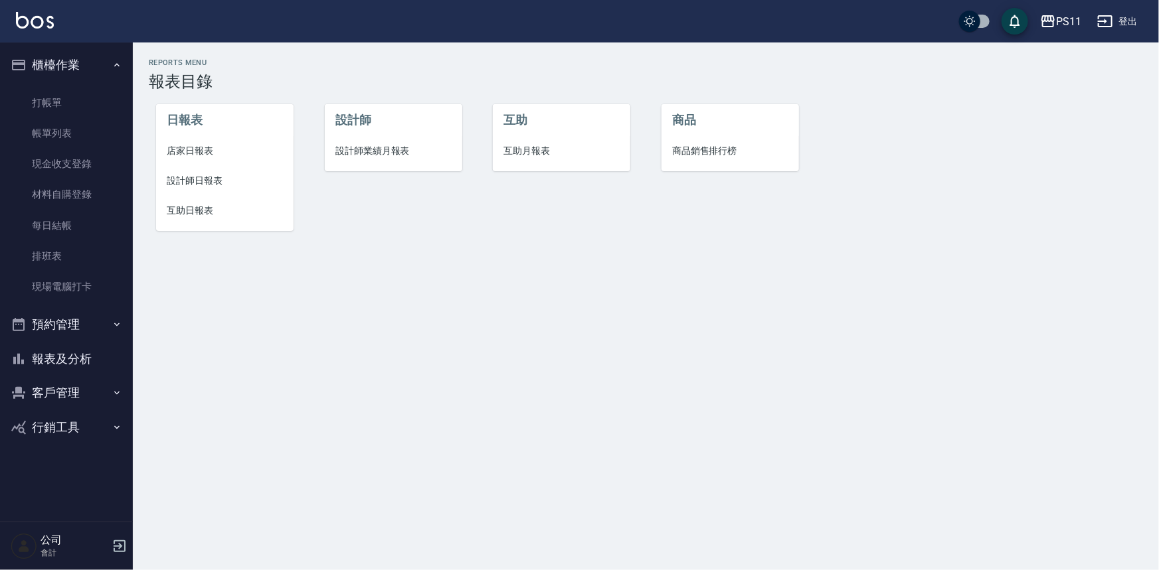
click at [196, 189] on li "設計師日報表" at bounding box center [224, 181] width 137 height 30
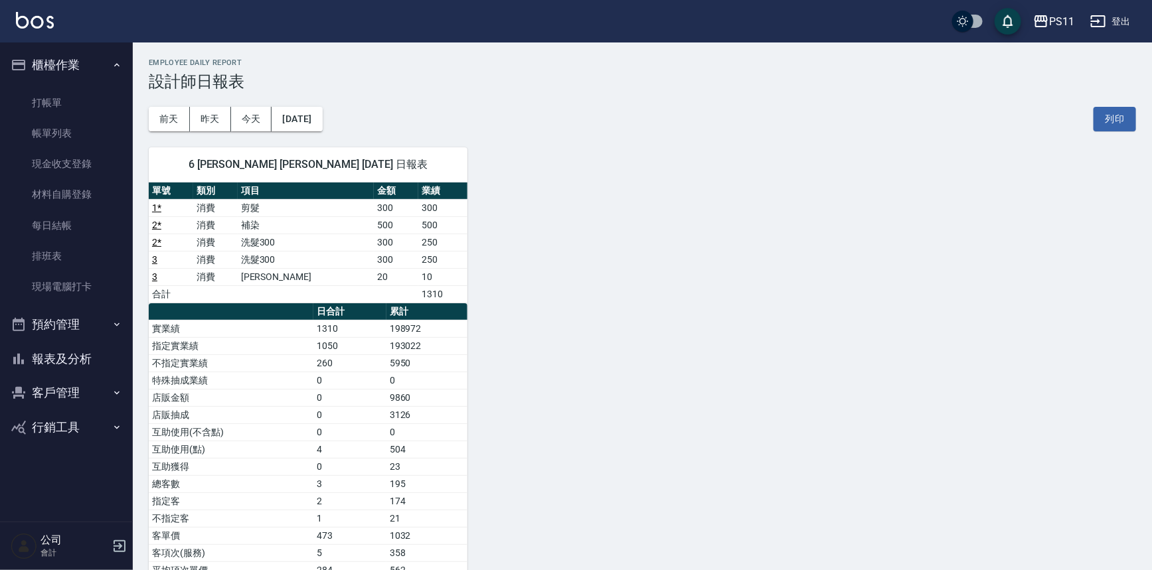
click at [540, 232] on div "6 [PERSON_NAME] [PERSON_NAME] [DATE] 日報表 單號 類別 項目 金額 業績 1 * 消費 剪髮 300 300 2 * 消…" at bounding box center [634, 363] width 1003 height 464
click at [904, 412] on div "6 [PERSON_NAME] [PERSON_NAME] [DATE] 日報表 單號 類別 項目 金額 業績 1 * 消費 剪髮 300 300 2 * 消…" at bounding box center [634, 363] width 1003 height 464
click at [97, 398] on button "客戶管理" at bounding box center [66, 393] width 122 height 35
drag, startPoint x: 93, startPoint y: 426, endPoint x: 110, endPoint y: 359, distance: 69.7
click at [93, 425] on link "客戶列表" at bounding box center [66, 431] width 122 height 31
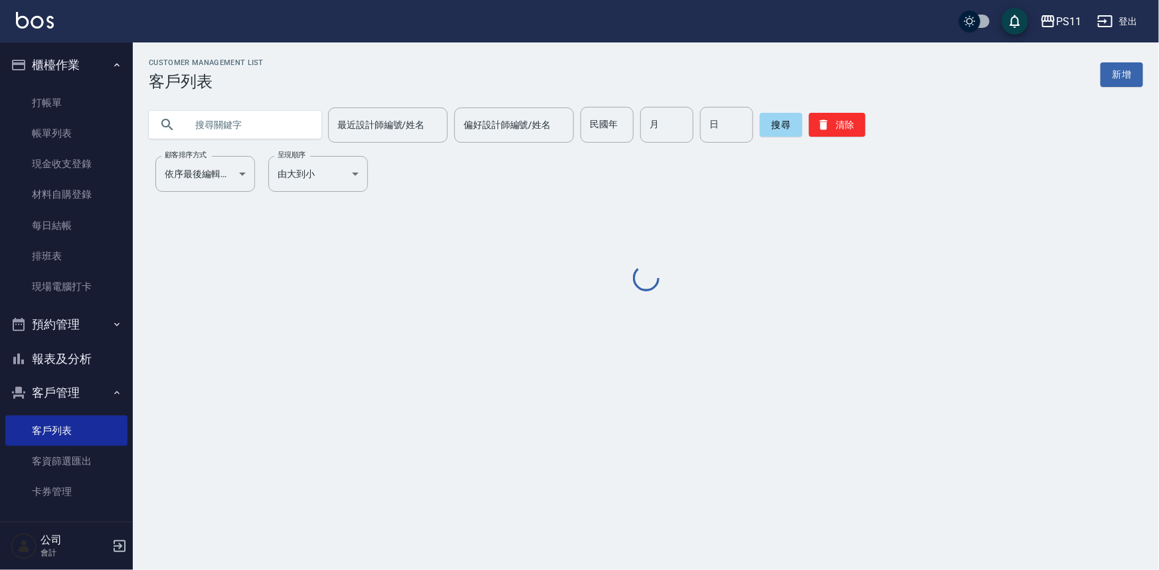
click at [284, 120] on input "text" at bounding box center [248, 125] width 125 height 36
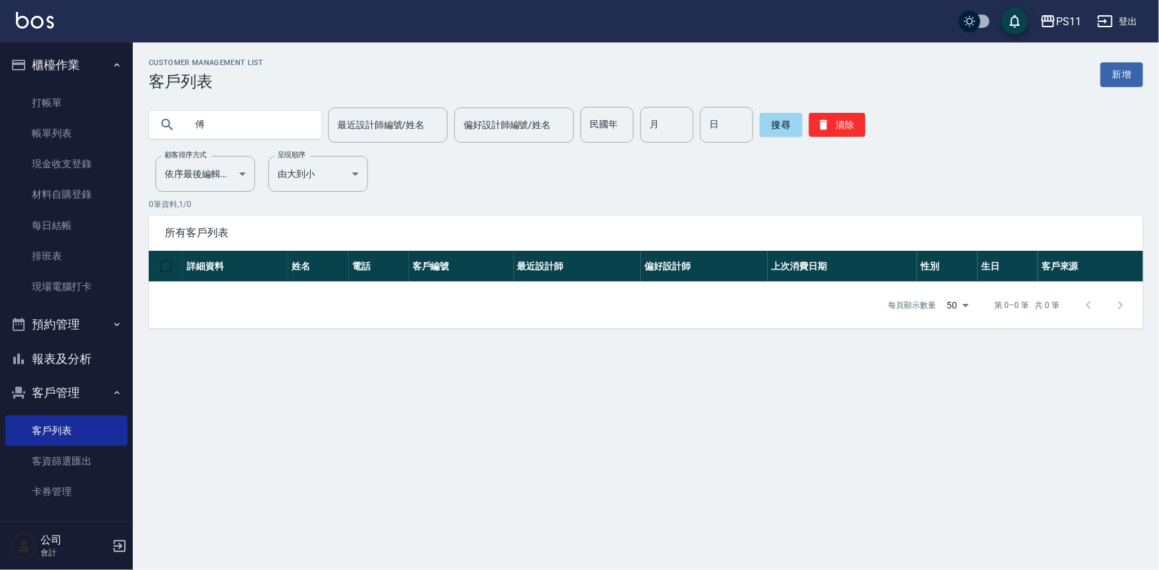
type input "傅"
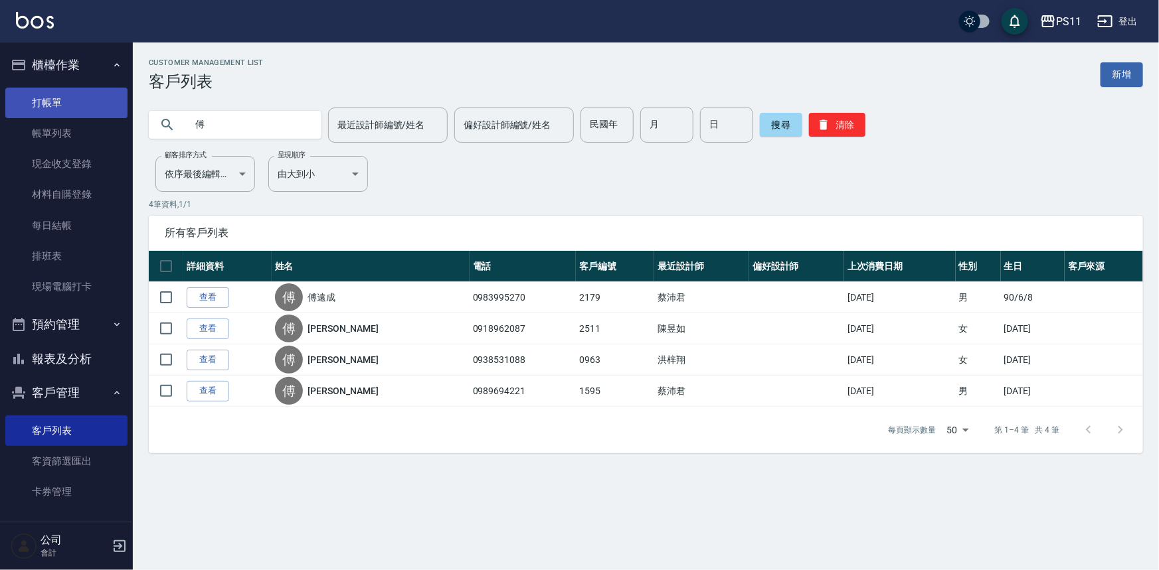
click at [67, 104] on link "打帳單" at bounding box center [66, 103] width 122 height 31
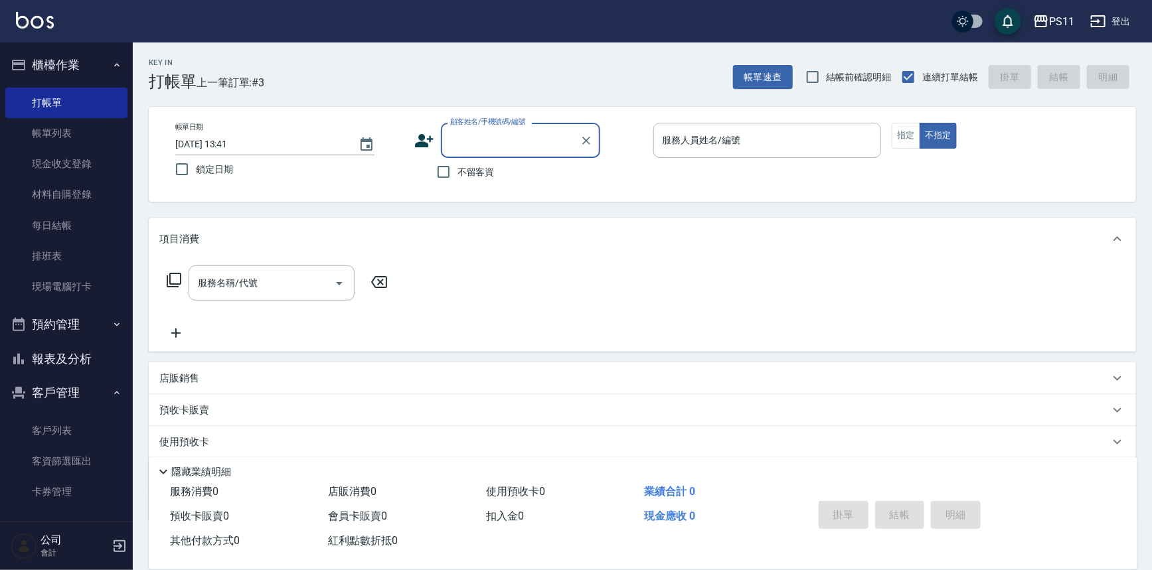
click at [81, 353] on button "報表及分析" at bounding box center [66, 359] width 122 height 35
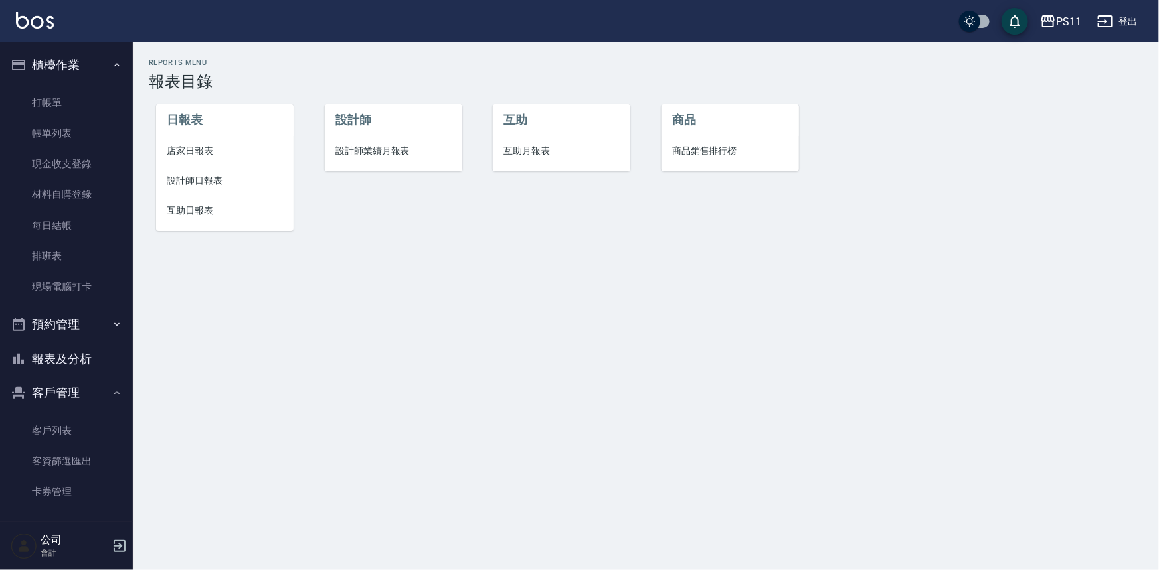
click at [210, 222] on li "互助日報表" at bounding box center [224, 211] width 137 height 30
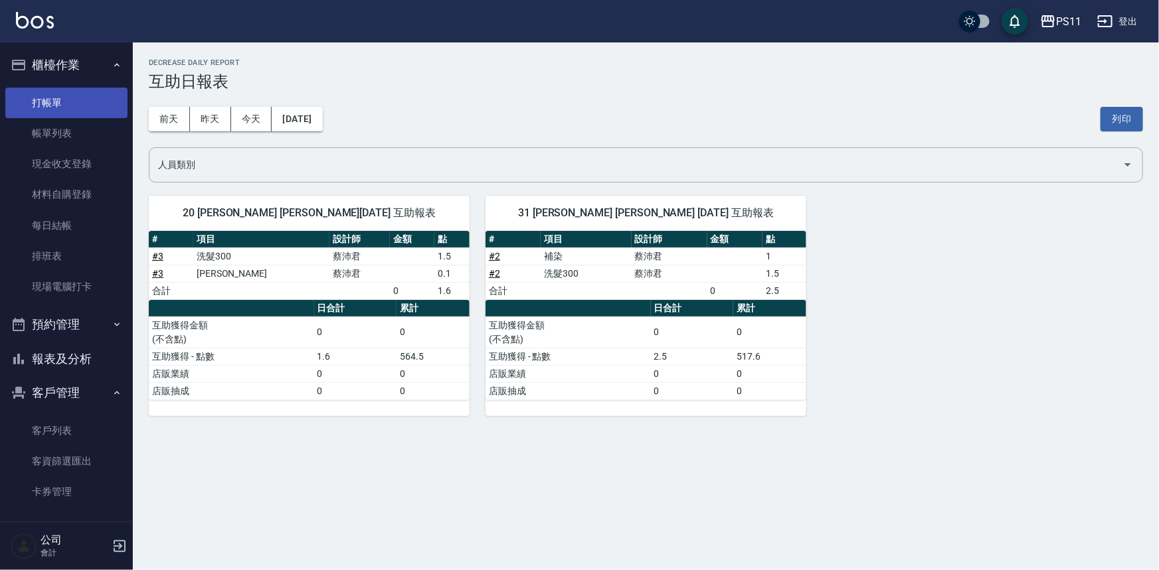
click at [87, 111] on link "打帳單" at bounding box center [66, 103] width 122 height 31
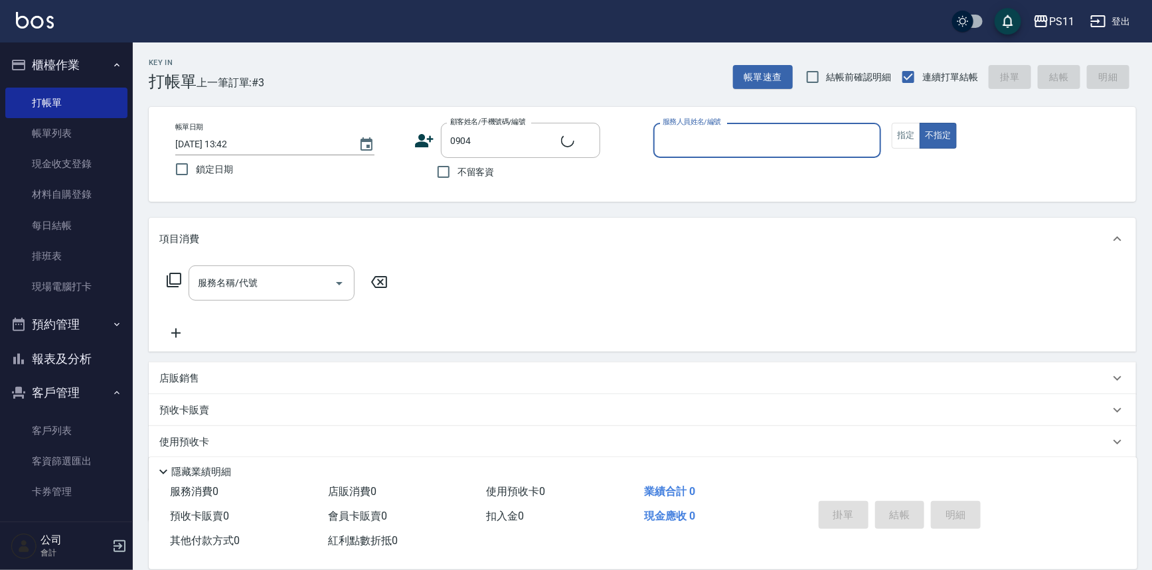
type input "[PERSON_NAME]/0922351478/0904"
click at [592, 140] on icon "Clear" at bounding box center [586, 140] width 13 height 13
type input "[PERSON_NAME]/0972603928/0304"
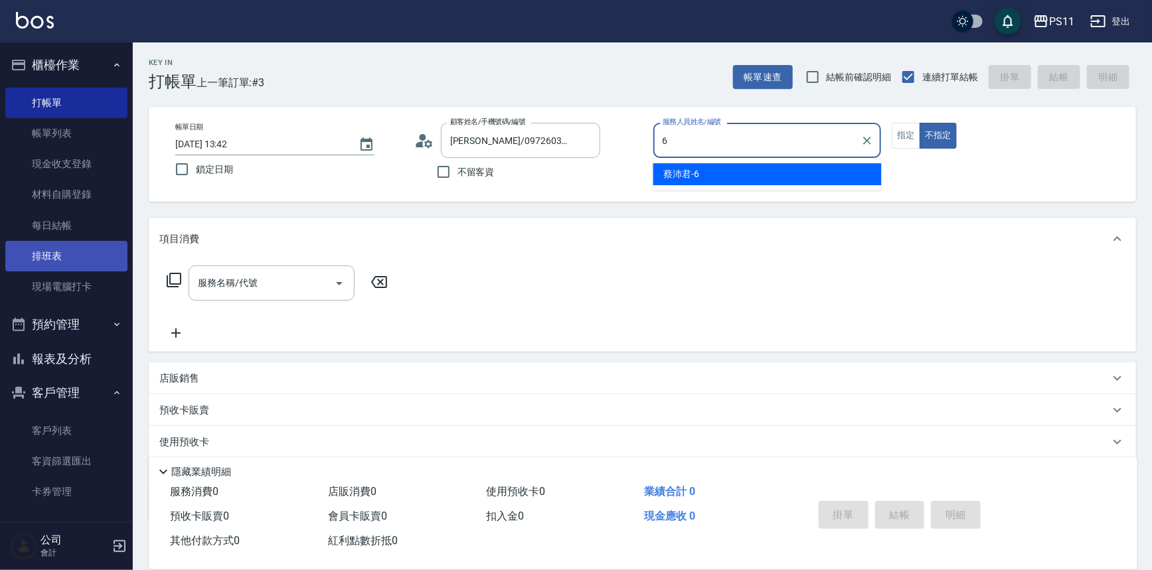
type input "[PERSON_NAME]6"
type button "false"
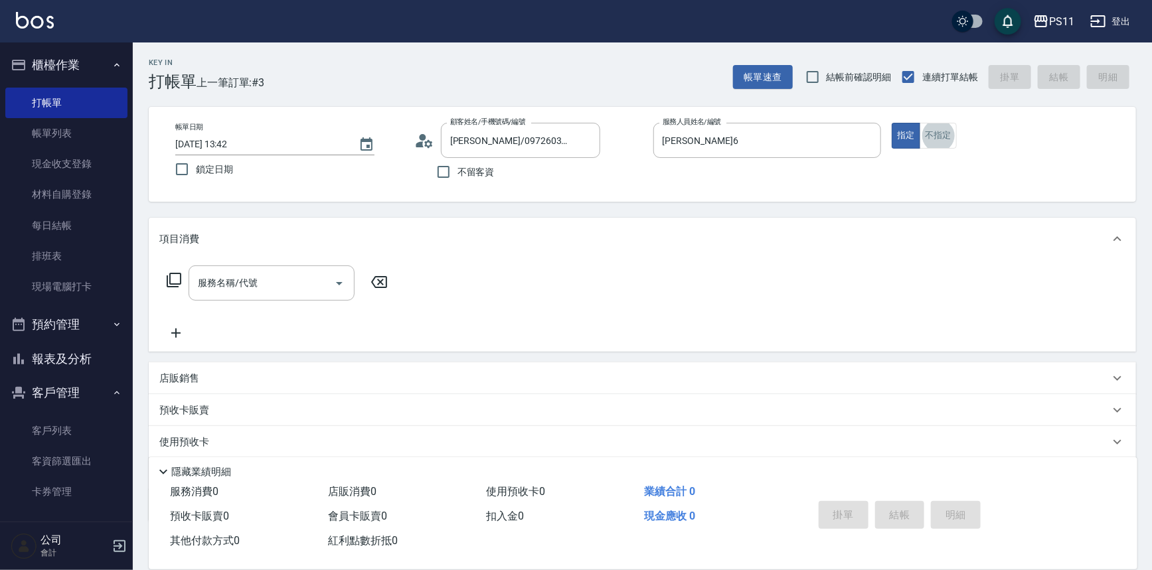
click at [173, 275] on icon at bounding box center [174, 280] width 16 height 16
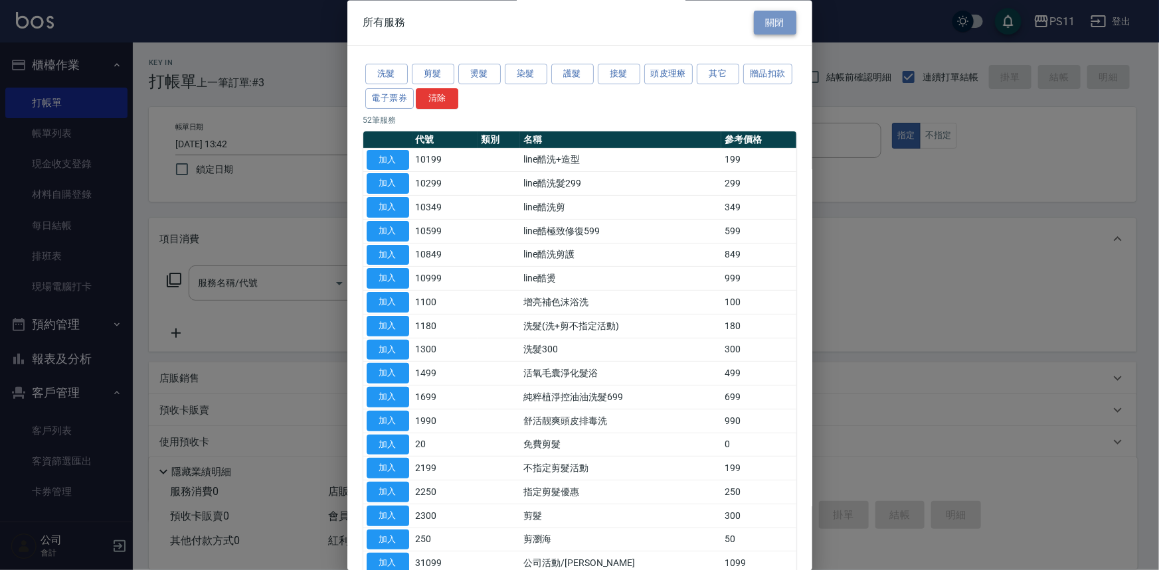
click at [773, 19] on button "關閉" at bounding box center [775, 23] width 42 height 25
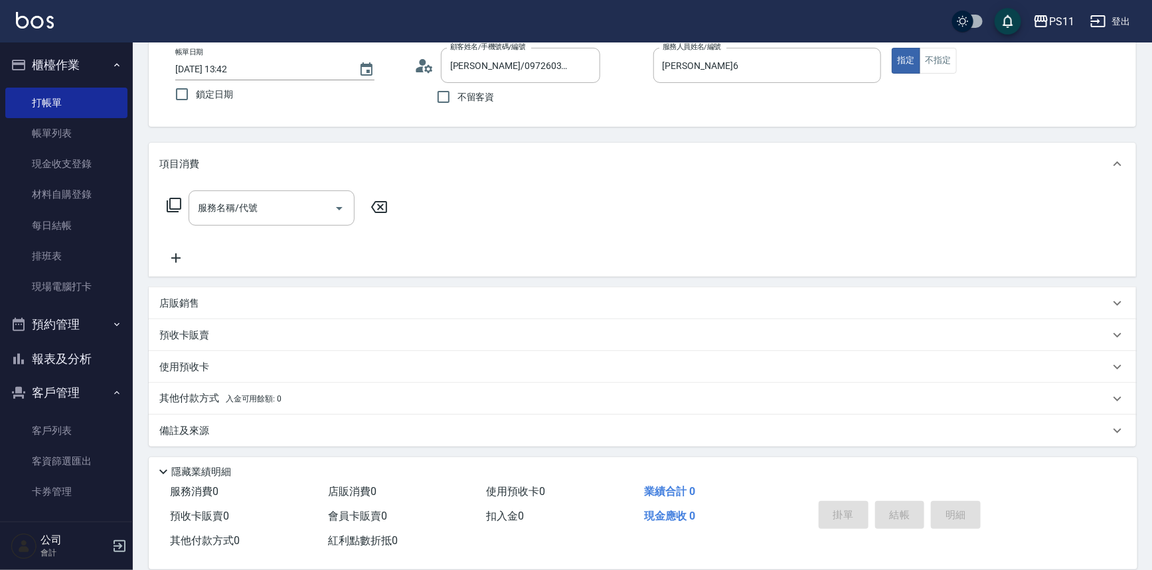
scroll to position [76, 0]
click at [178, 307] on p "店販銷售" at bounding box center [179, 303] width 40 height 14
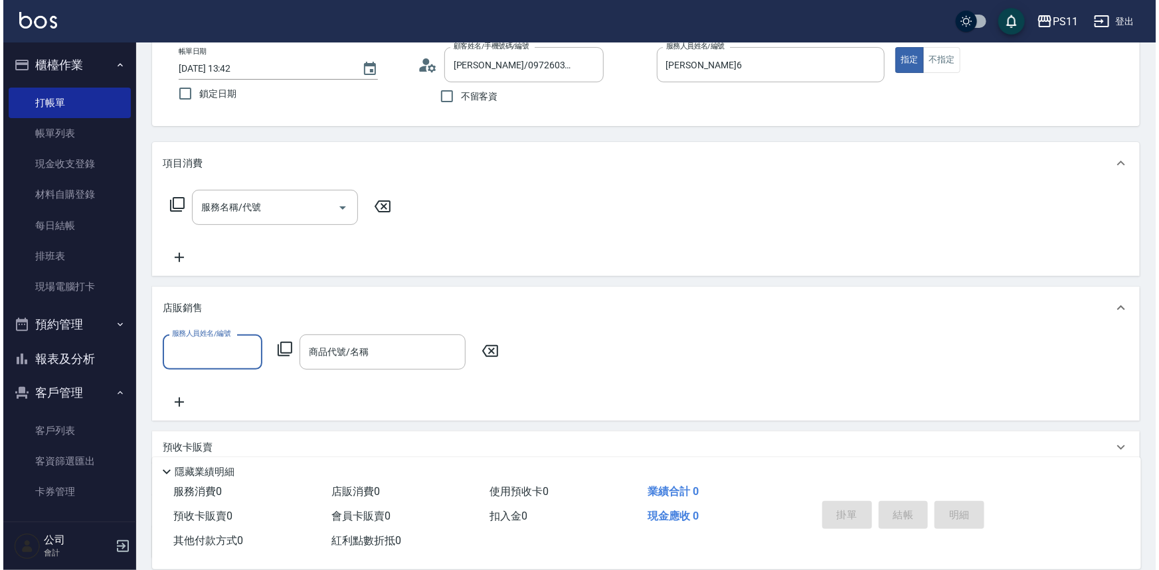
scroll to position [0, 0]
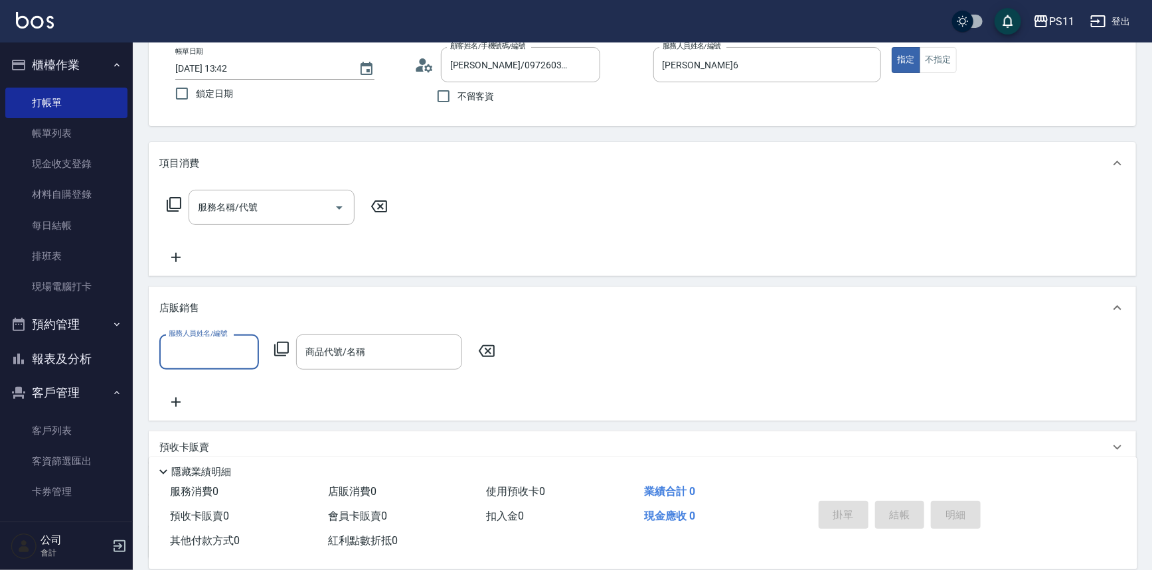
click at [191, 356] on input "服務人員姓名/編號" at bounding box center [209, 352] width 88 height 23
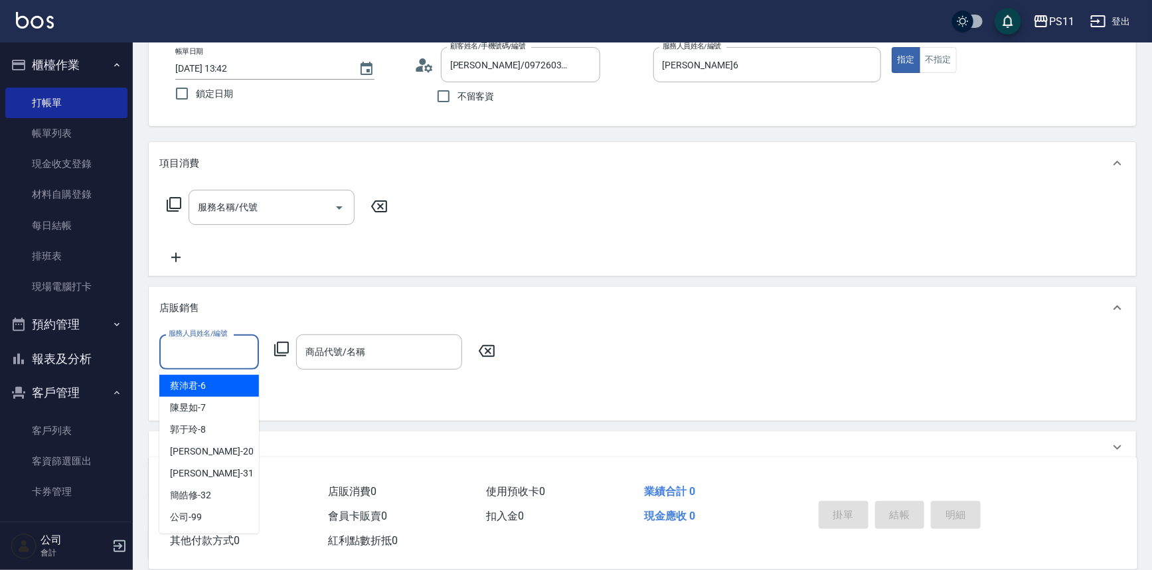
click at [224, 388] on div "[PERSON_NAME]6" at bounding box center [209, 386] width 100 height 22
type input "[PERSON_NAME]6"
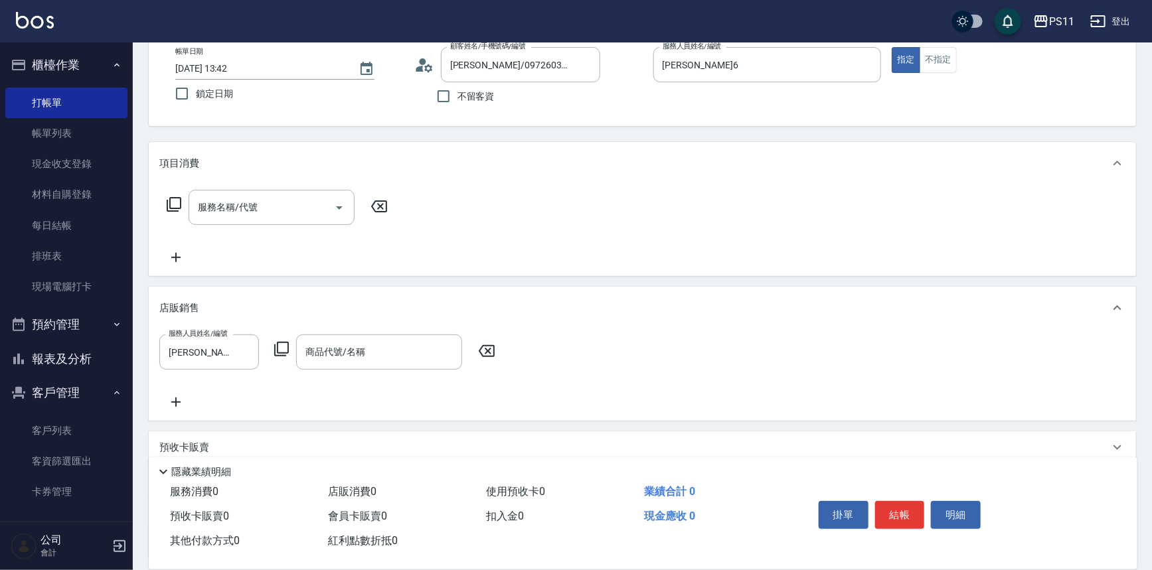
click at [283, 349] on icon at bounding box center [282, 349] width 16 height 16
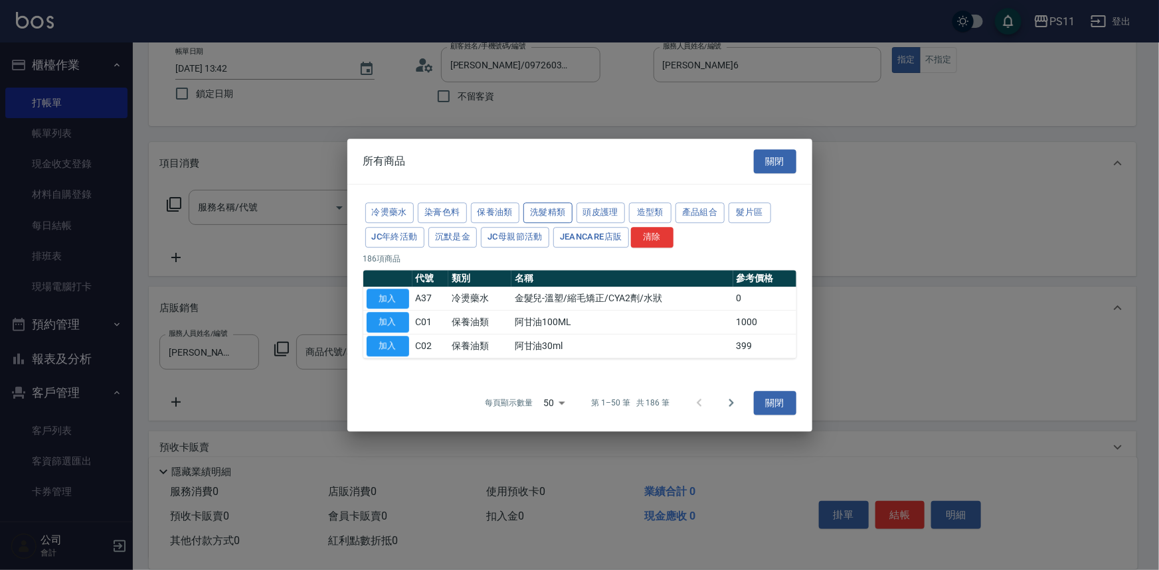
click at [554, 206] on button "洗髮精類" at bounding box center [547, 213] width 49 height 21
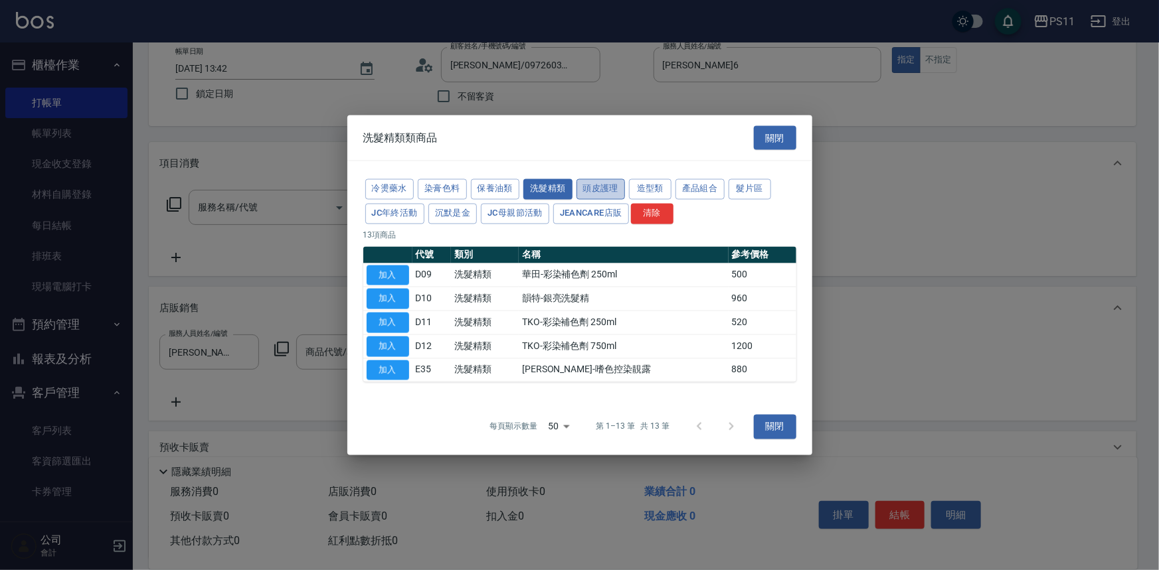
click at [601, 185] on button "頭皮護理" at bounding box center [600, 189] width 49 height 21
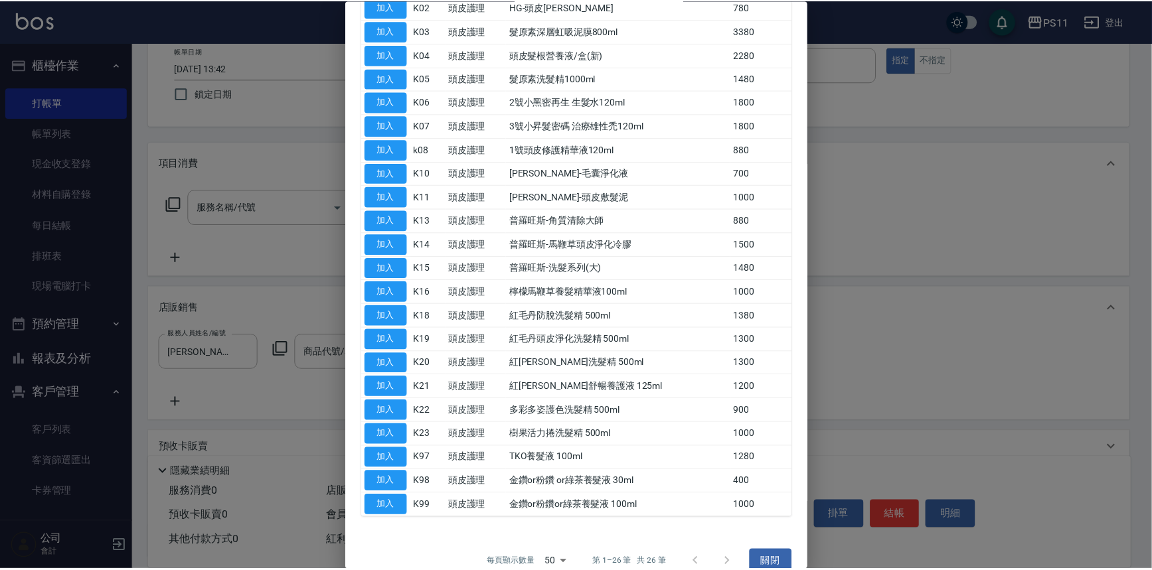
scroll to position [181, 0]
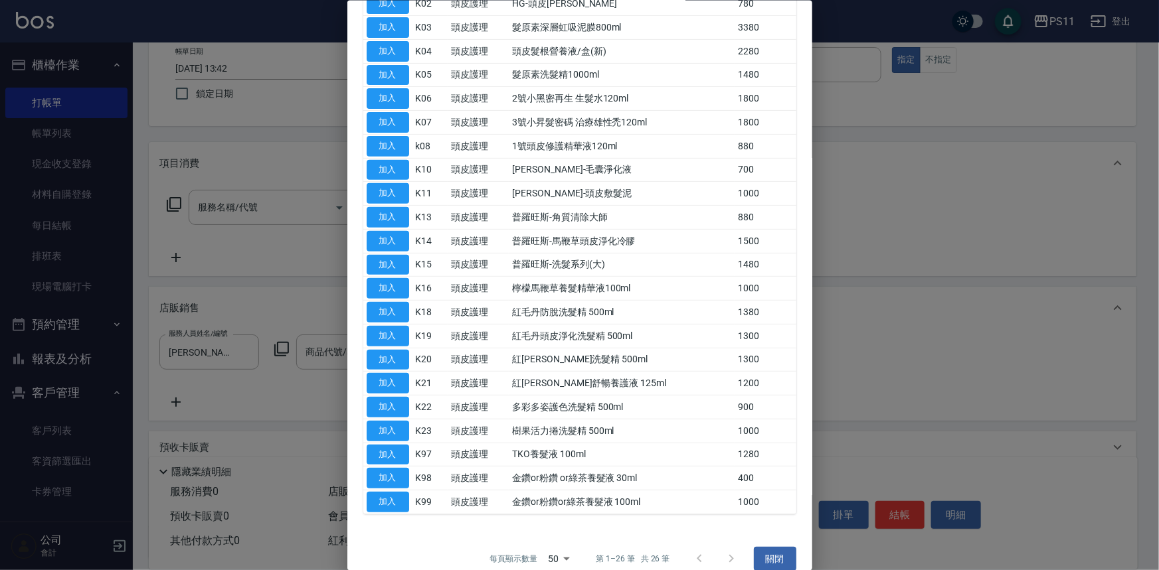
click at [393, 402] on button "加入" at bounding box center [388, 407] width 42 height 21
type input "多彩多姿護色洗髮精 500ml"
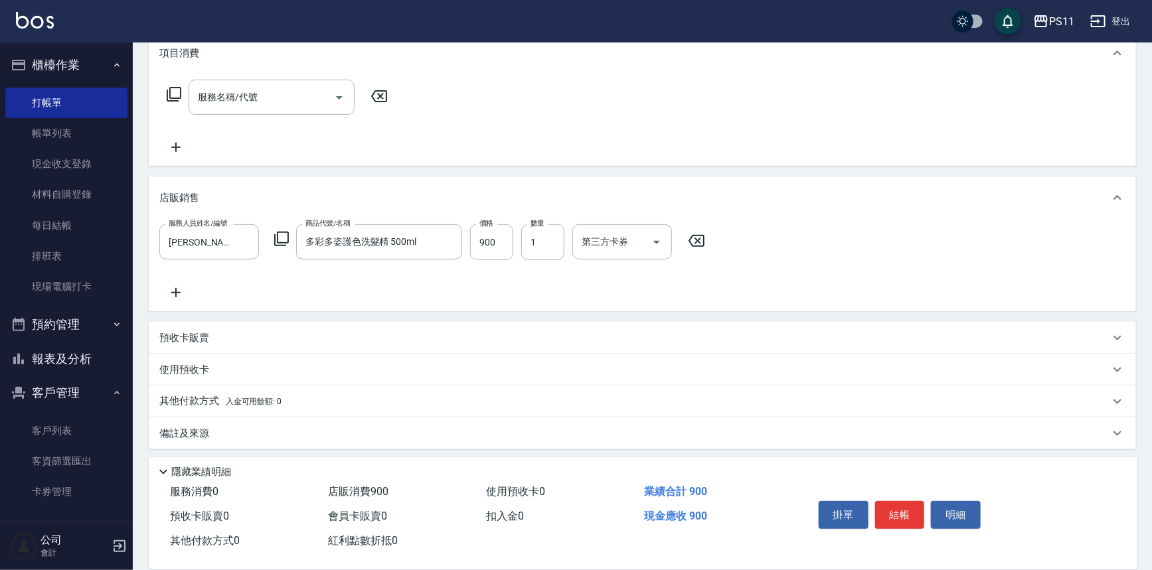
scroll to position [190, 0]
drag, startPoint x: 186, startPoint y: 402, endPoint x: 229, endPoint y: 402, distance: 43.2
click at [186, 402] on p "其他付款方式 入金可用餘額: 0" at bounding box center [220, 397] width 122 height 15
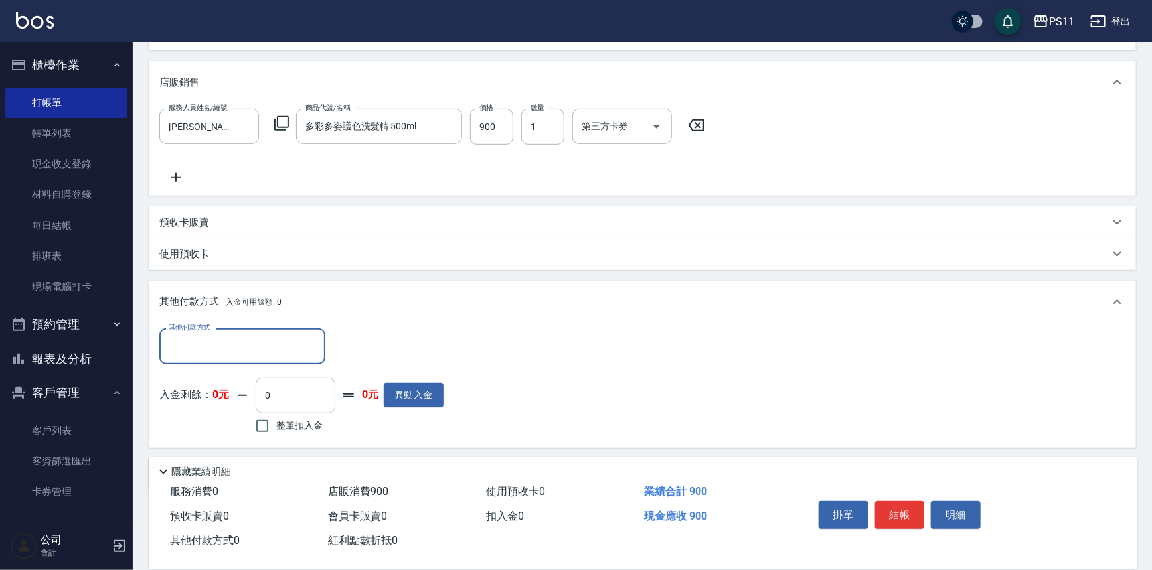
scroll to position [311, 0]
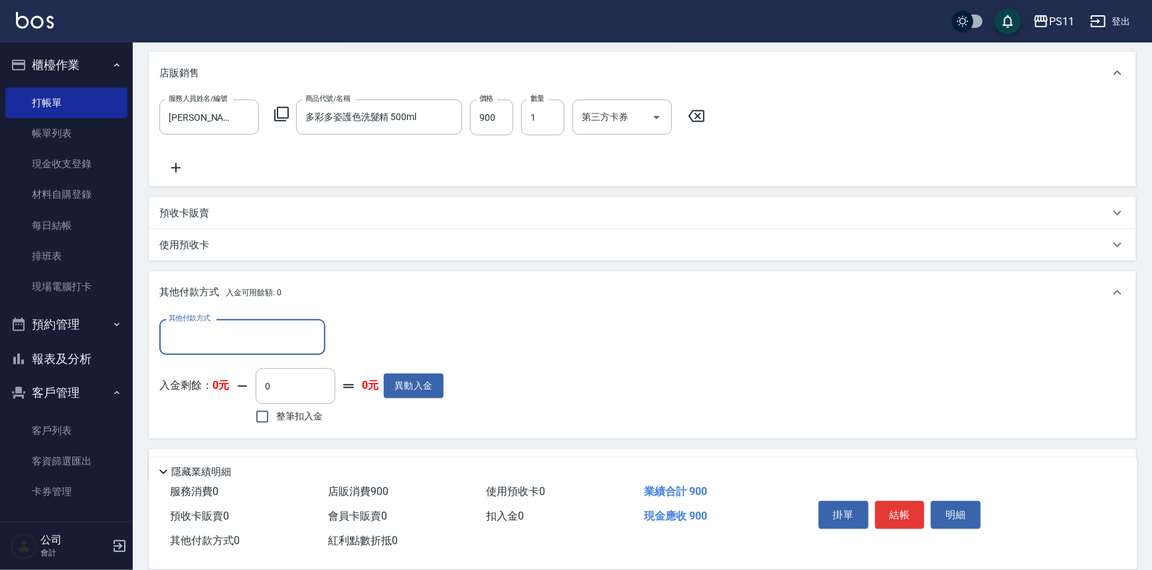
click at [274, 339] on input "其他付款方式" at bounding box center [242, 336] width 154 height 23
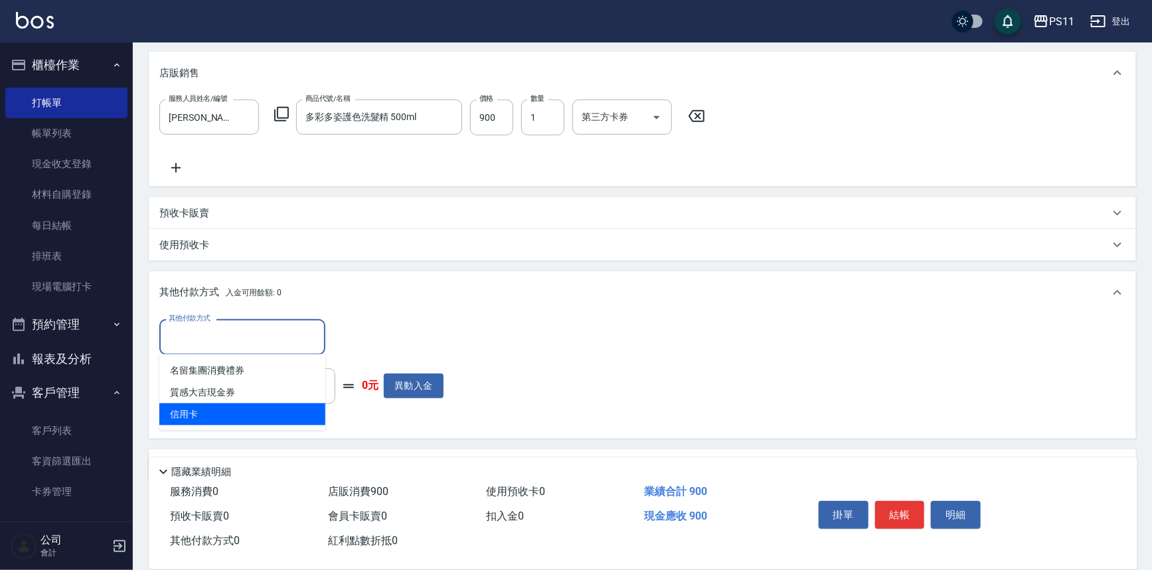
click at [268, 413] on span "信用卡" at bounding box center [242, 415] width 166 height 22
type input "信用卡"
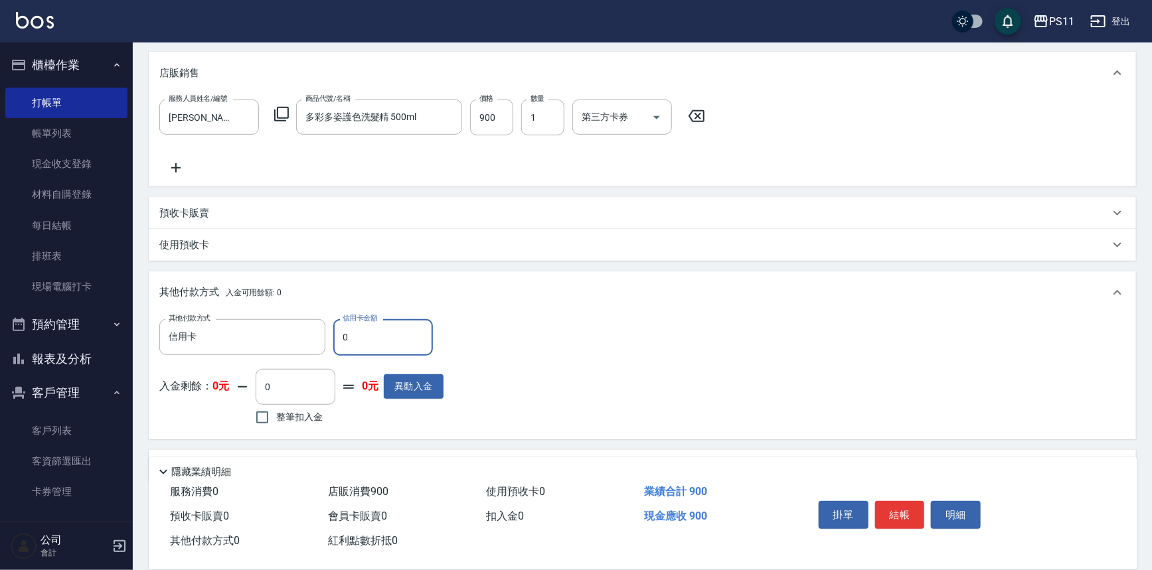
drag, startPoint x: 363, startPoint y: 341, endPoint x: 340, endPoint y: 341, distance: 22.6
click at [340, 341] on input "0" at bounding box center [383, 337] width 100 height 36
type input "900"
type input "[DATE] 14:06"
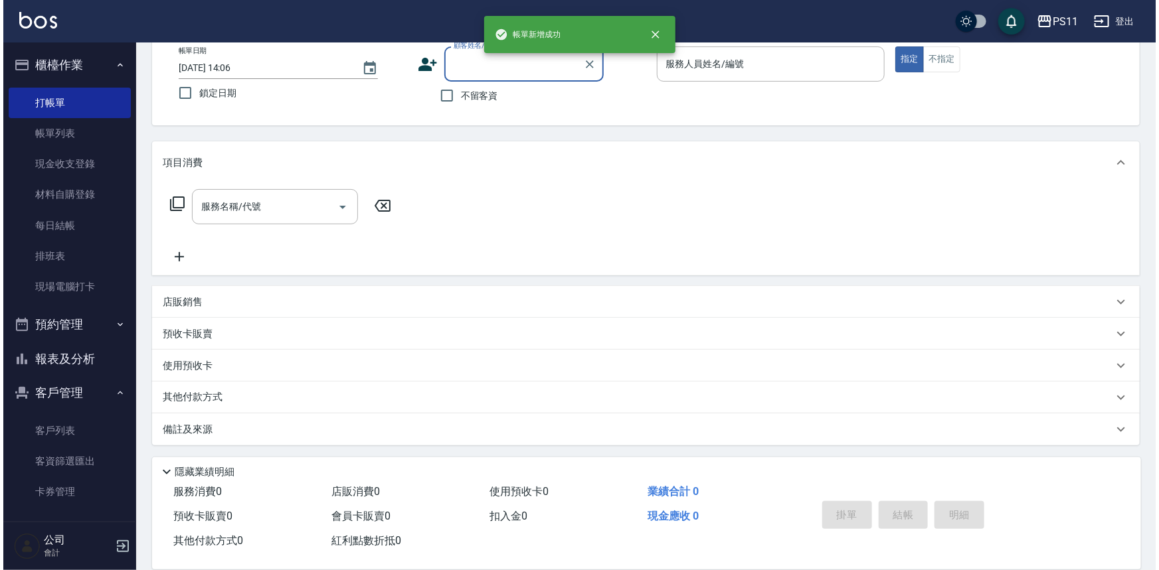
scroll to position [0, 0]
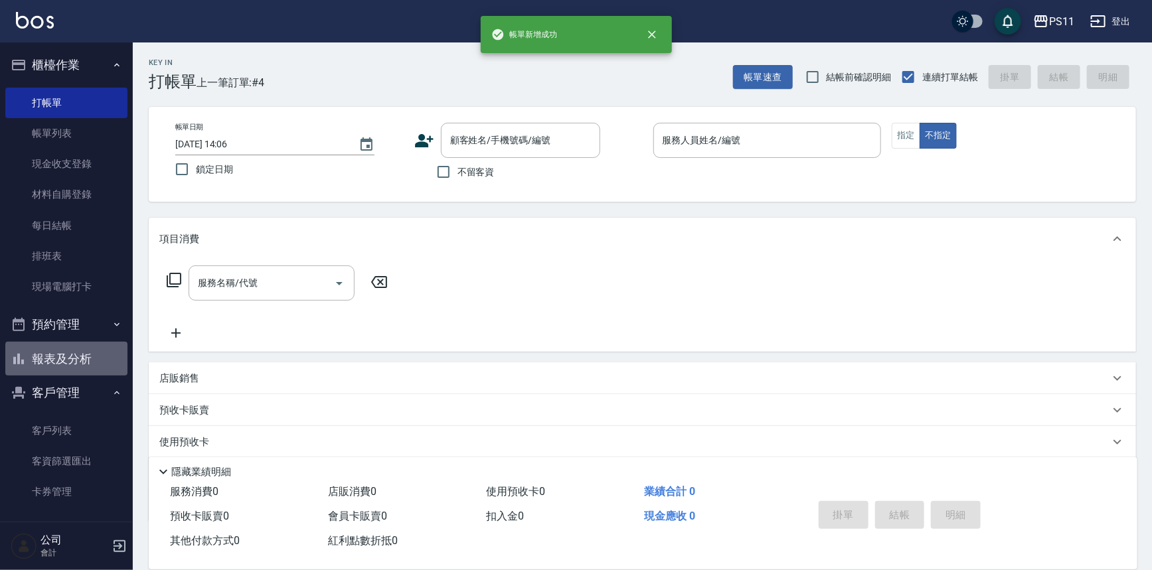
click at [73, 365] on button "報表及分析" at bounding box center [66, 359] width 122 height 35
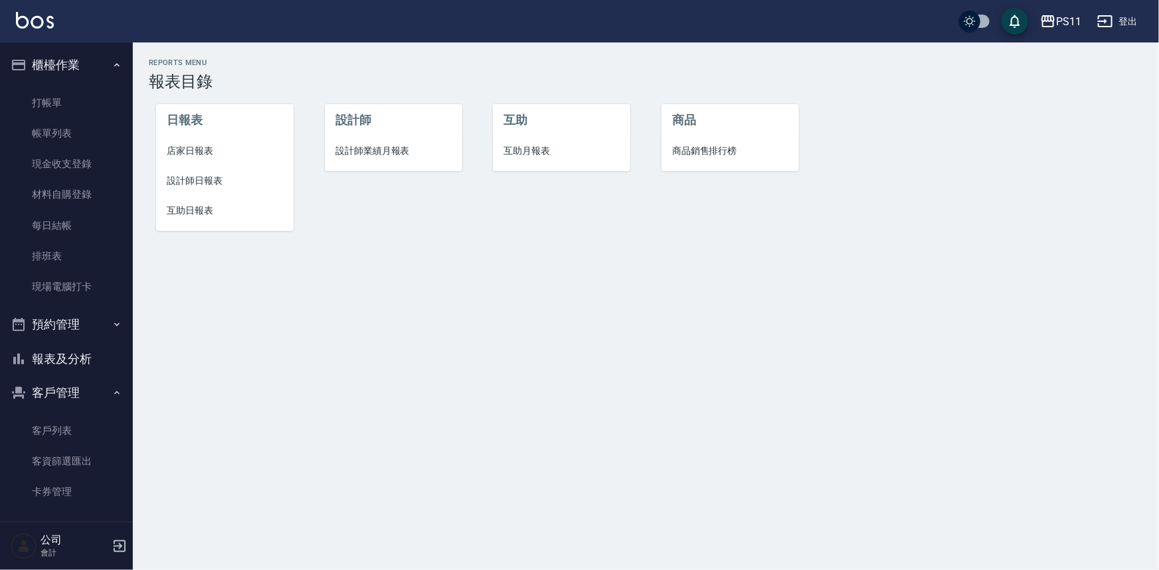
click at [193, 171] on li "設計師日報表" at bounding box center [224, 181] width 137 height 30
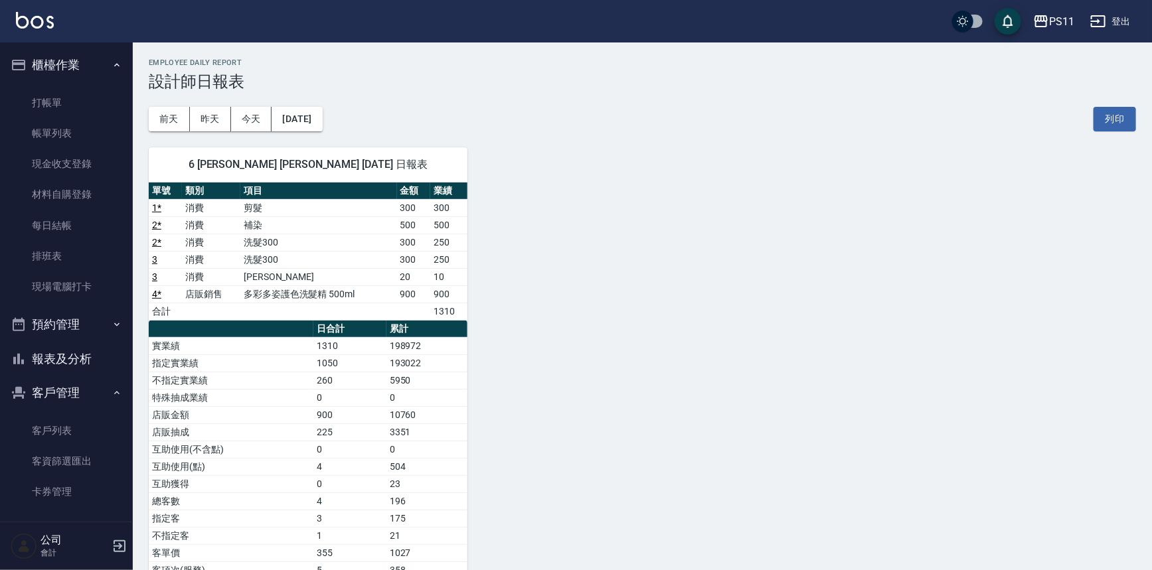
click at [89, 359] on button "報表及分析" at bounding box center [66, 359] width 122 height 35
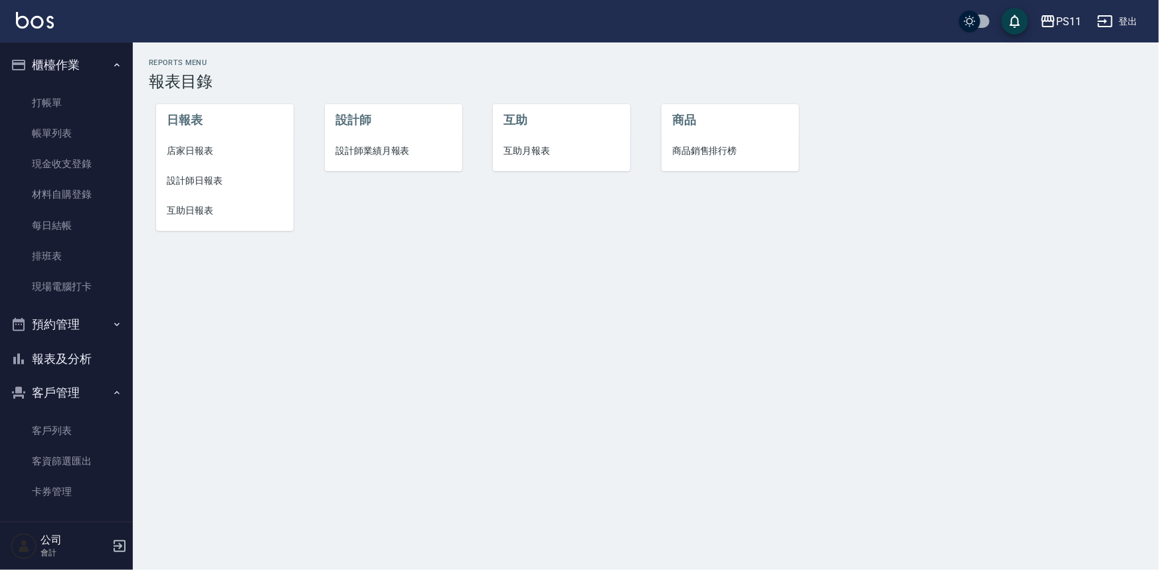
click at [195, 181] on span "設計師日報表" at bounding box center [225, 181] width 116 height 14
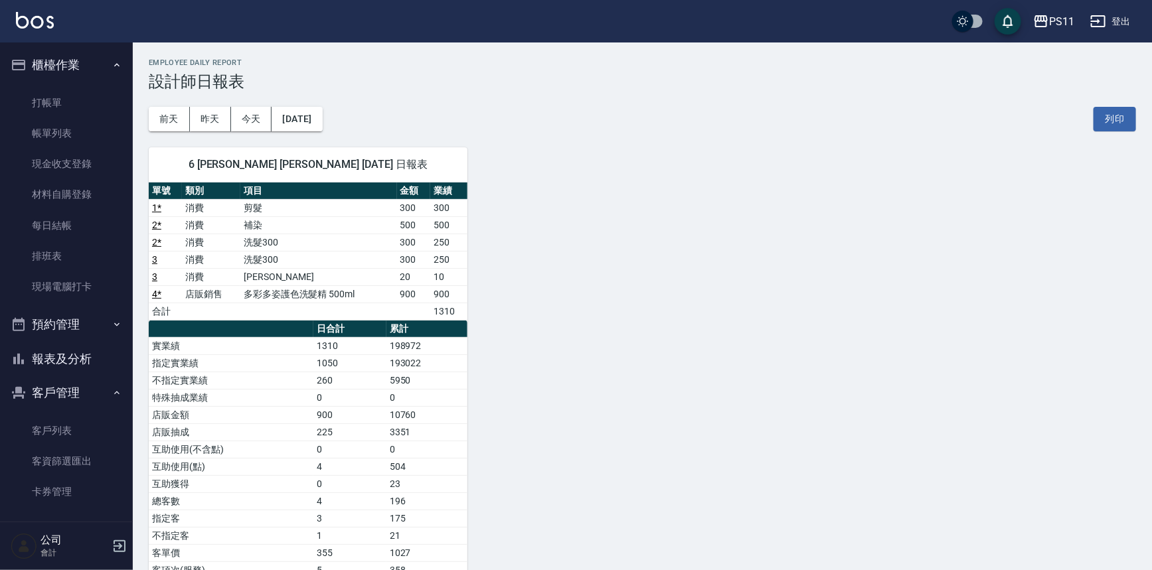
drag, startPoint x: 78, startPoint y: 351, endPoint x: 104, endPoint y: 361, distance: 26.9
click at [81, 352] on button "報表及分析" at bounding box center [66, 359] width 122 height 35
